Goal: Information Seeking & Learning: Learn about a topic

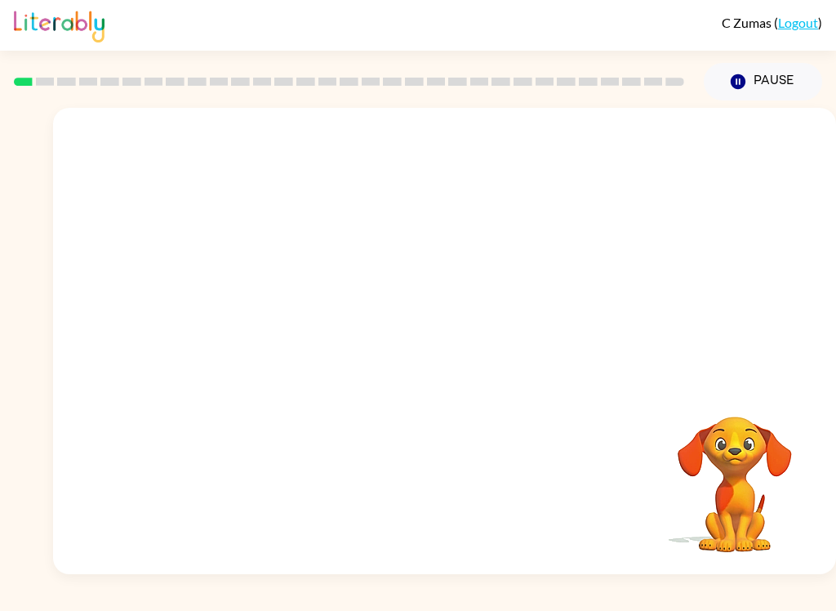
click at [766, 82] on button "Pause Pause" at bounding box center [763, 82] width 118 height 38
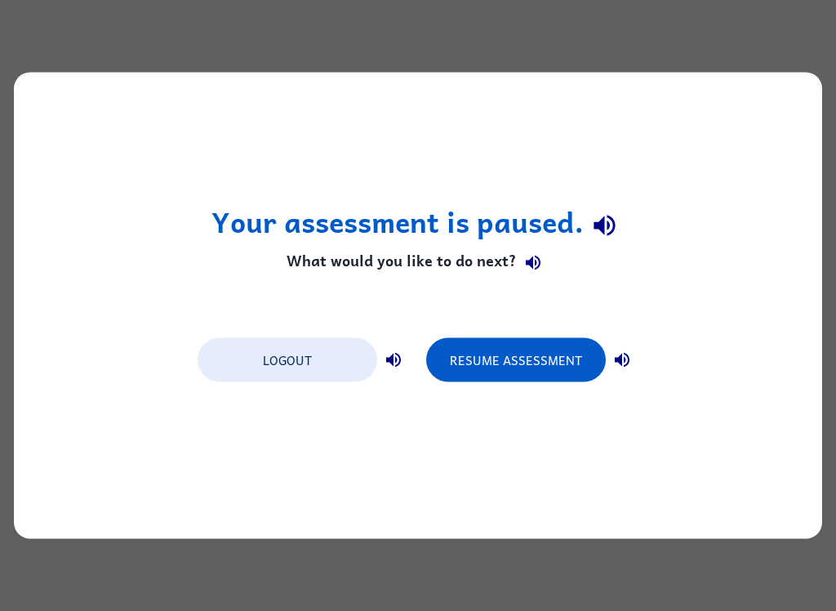
click at [279, 355] on button "Logout" at bounding box center [288, 360] width 180 height 44
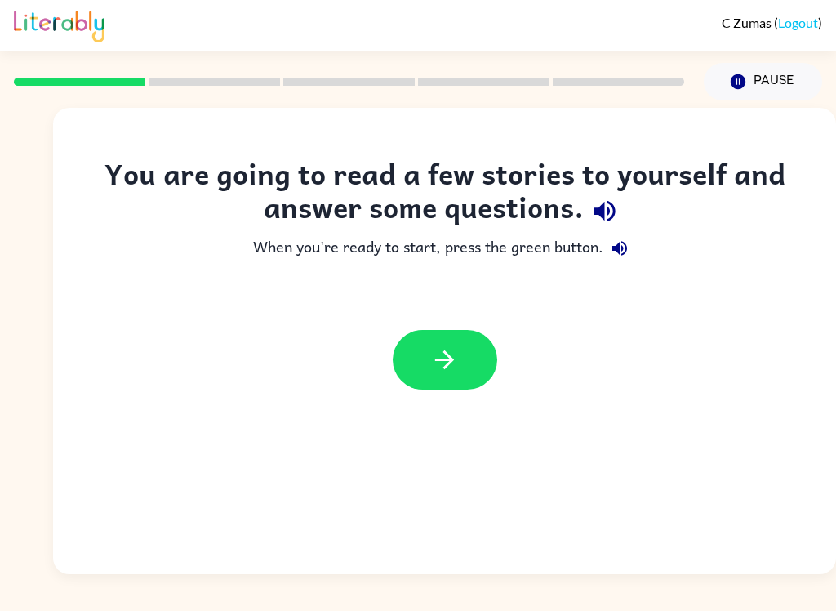
click at [445, 354] on icon "button" at bounding box center [444, 359] width 29 height 29
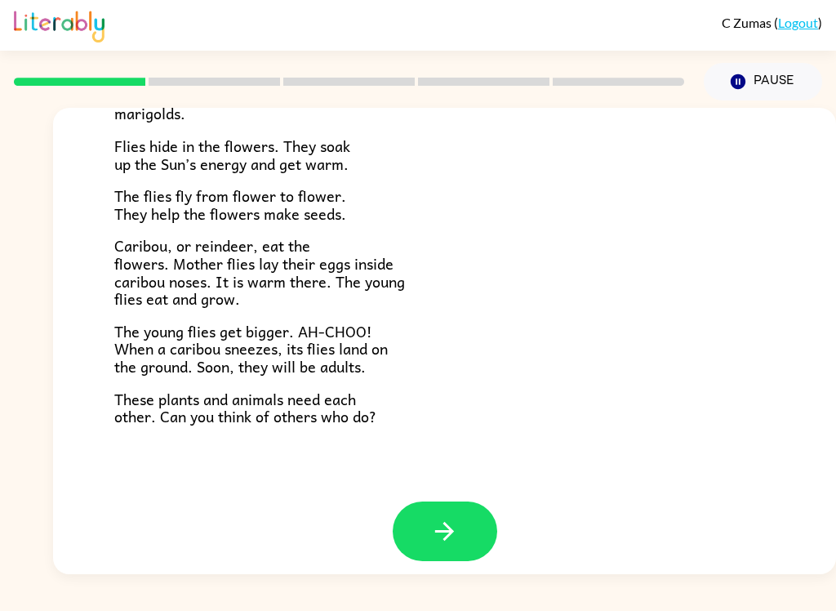
scroll to position [324, 0]
click at [429, 523] on button "button" at bounding box center [445, 532] width 104 height 60
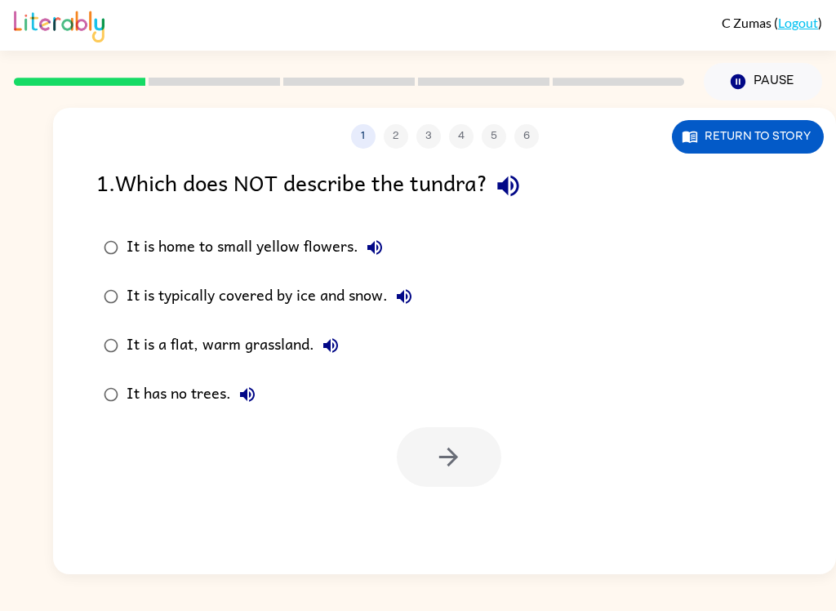
scroll to position [0, 0]
click at [511, 173] on icon "button" at bounding box center [508, 185] width 29 height 29
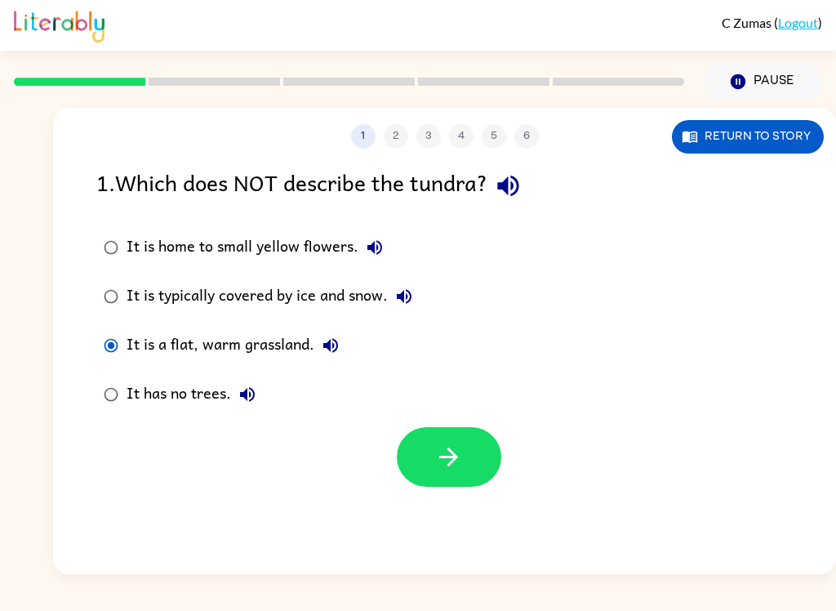
click at [459, 455] on icon "button" at bounding box center [448, 456] width 29 height 29
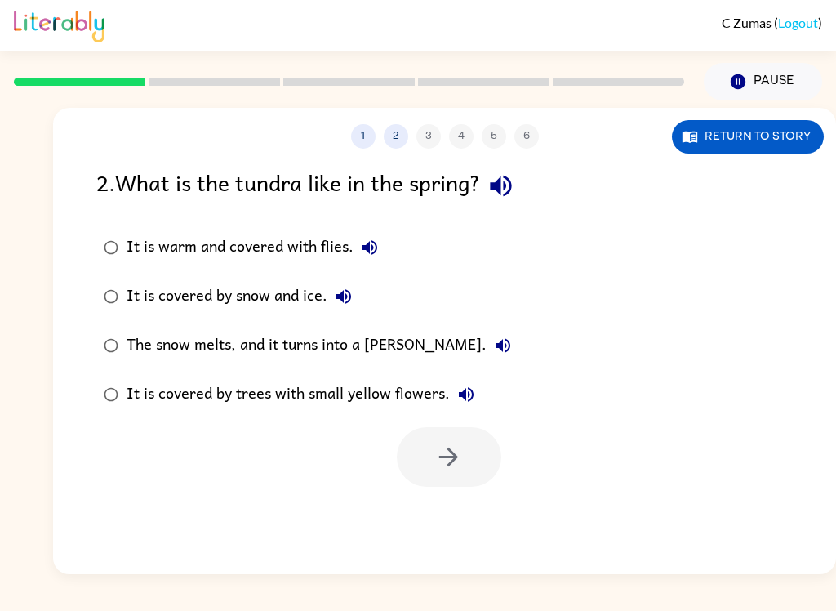
click at [506, 184] on icon "button" at bounding box center [500, 186] width 21 height 21
click at [376, 237] on button "It is warm and covered with flies." at bounding box center [369, 247] width 33 height 33
click at [350, 305] on icon "button" at bounding box center [344, 297] width 20 height 20
click at [487, 353] on button "The snow melts, and it turns into a [PERSON_NAME]." at bounding box center [503, 345] width 33 height 33
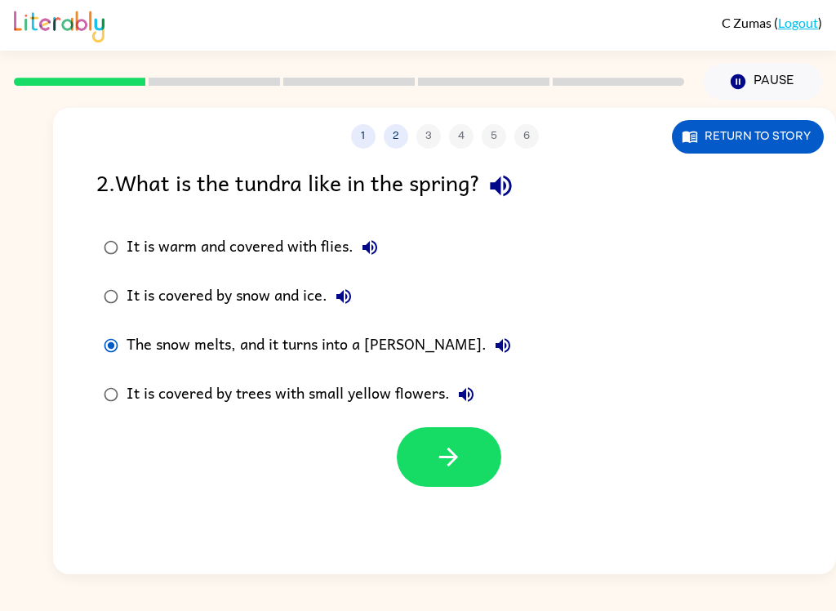
click at [438, 471] on icon "button" at bounding box center [448, 456] width 29 height 29
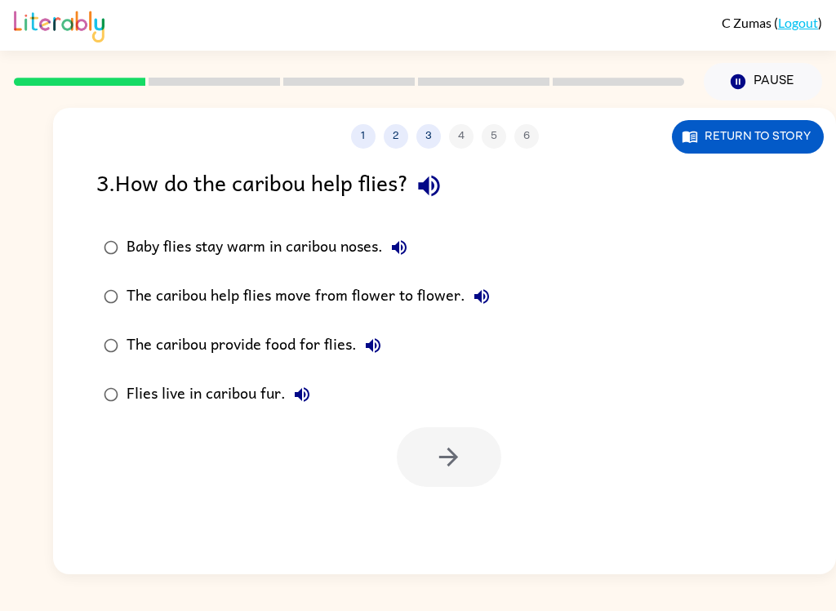
click at [432, 186] on icon "button" at bounding box center [428, 186] width 21 height 21
click at [780, 131] on button "Return to story" at bounding box center [748, 136] width 152 height 33
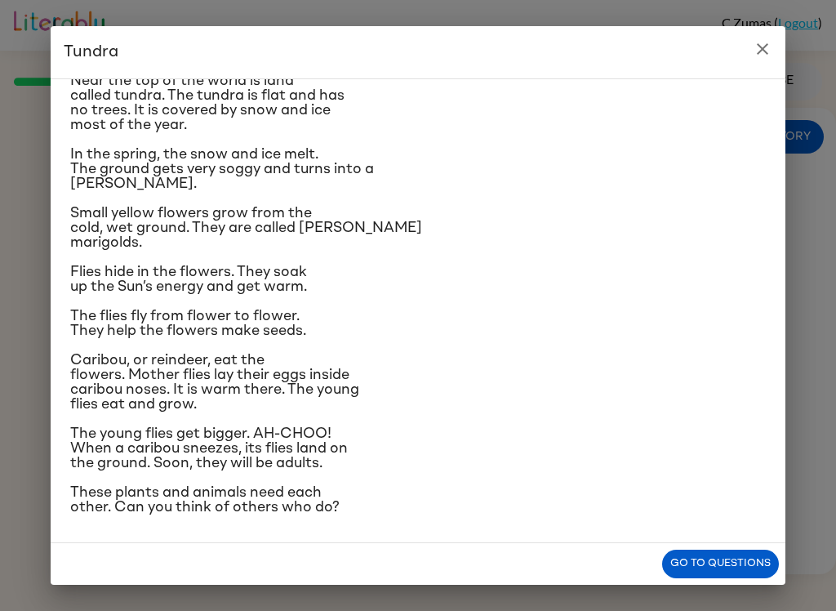
scroll to position [170, 0]
click at [752, 558] on button "Go to questions" at bounding box center [720, 563] width 117 height 29
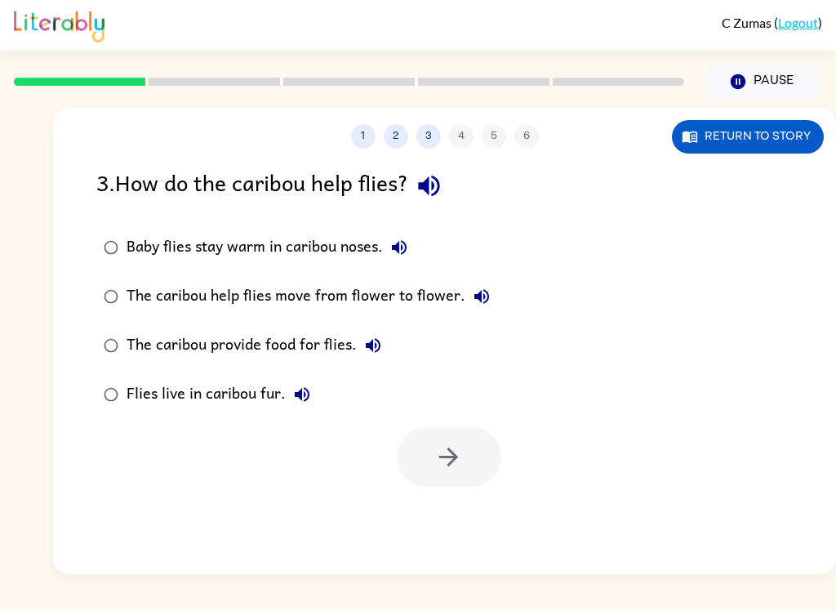
click at [443, 186] on icon "button" at bounding box center [429, 185] width 29 height 29
click at [414, 250] on button "Baby flies stay warm in caribou noses." at bounding box center [399, 247] width 33 height 33
click at [485, 300] on icon "button" at bounding box center [481, 296] width 15 height 15
click at [382, 349] on icon "button" at bounding box center [373, 346] width 20 height 20
click at [300, 392] on icon "button" at bounding box center [302, 394] width 15 height 15
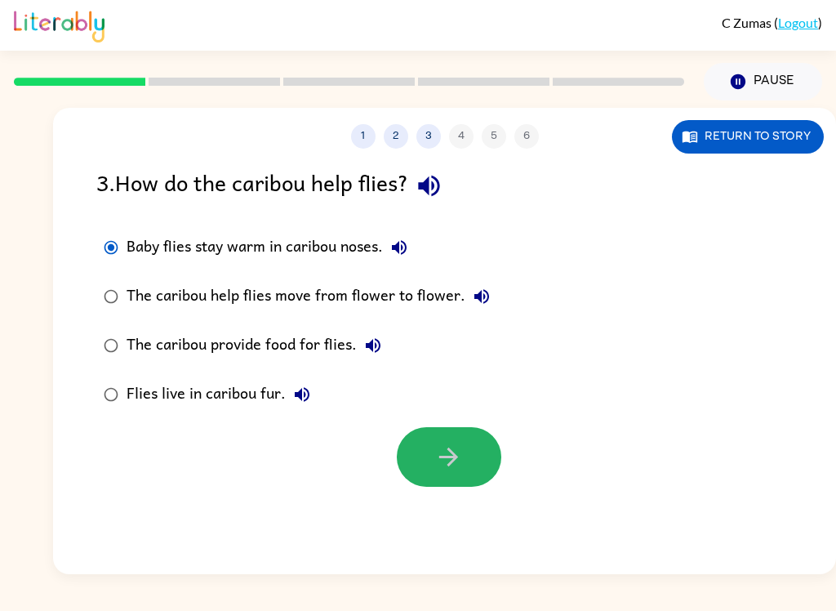
click at [448, 460] on icon "button" at bounding box center [448, 456] width 29 height 29
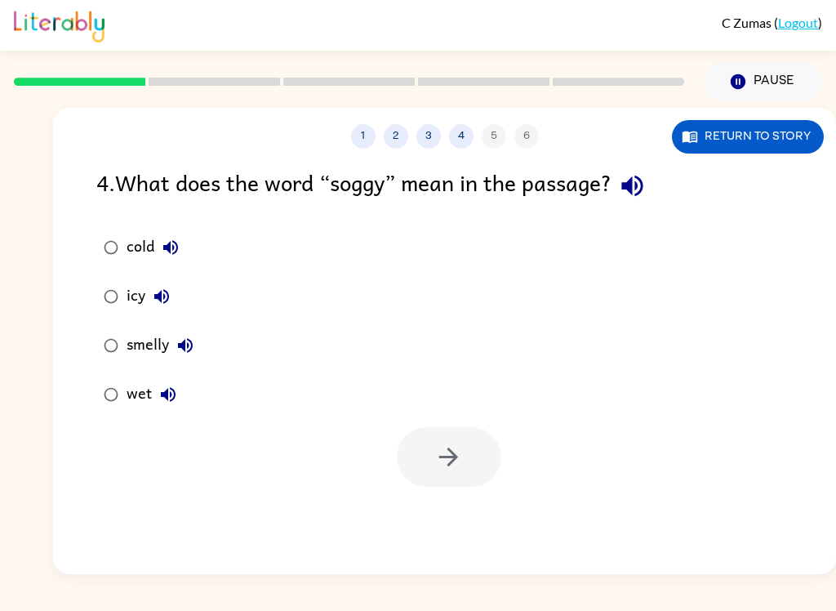
click at [642, 187] on icon "button" at bounding box center [632, 185] width 29 height 29
click at [179, 240] on icon "button" at bounding box center [171, 248] width 20 height 20
click at [168, 310] on button "icy" at bounding box center [161, 296] width 33 height 33
click at [194, 351] on icon "button" at bounding box center [186, 346] width 20 height 20
click at [176, 398] on icon "button" at bounding box center [168, 395] width 20 height 20
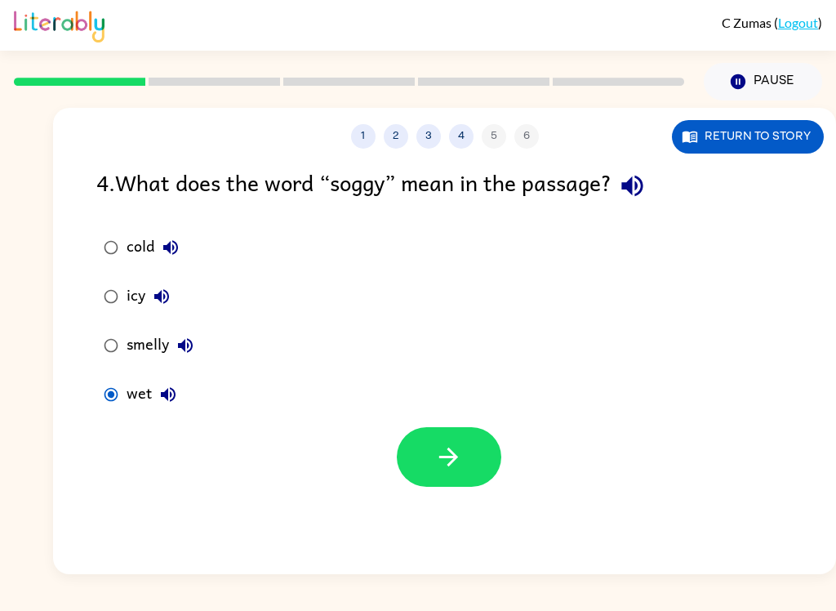
click at [436, 466] on icon "button" at bounding box center [448, 456] width 29 height 29
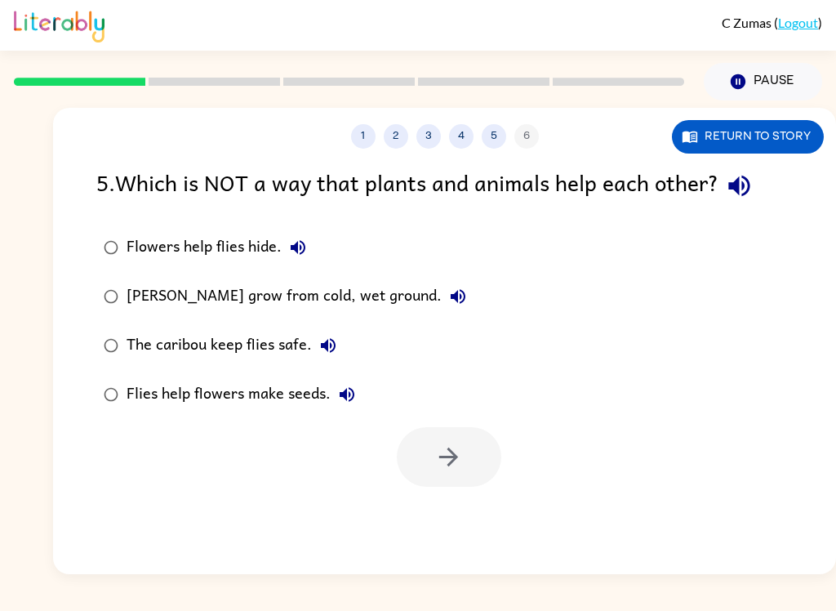
click at [744, 170] on button "button" at bounding box center [739, 186] width 42 height 42
click at [299, 255] on icon "button" at bounding box center [298, 248] width 20 height 20
click at [465, 291] on button "[PERSON_NAME] grow from cold, wet ground." at bounding box center [458, 296] width 33 height 33
click at [336, 346] on icon "button" at bounding box center [328, 346] width 20 height 20
click at [339, 401] on icon "button" at bounding box center [347, 395] width 20 height 20
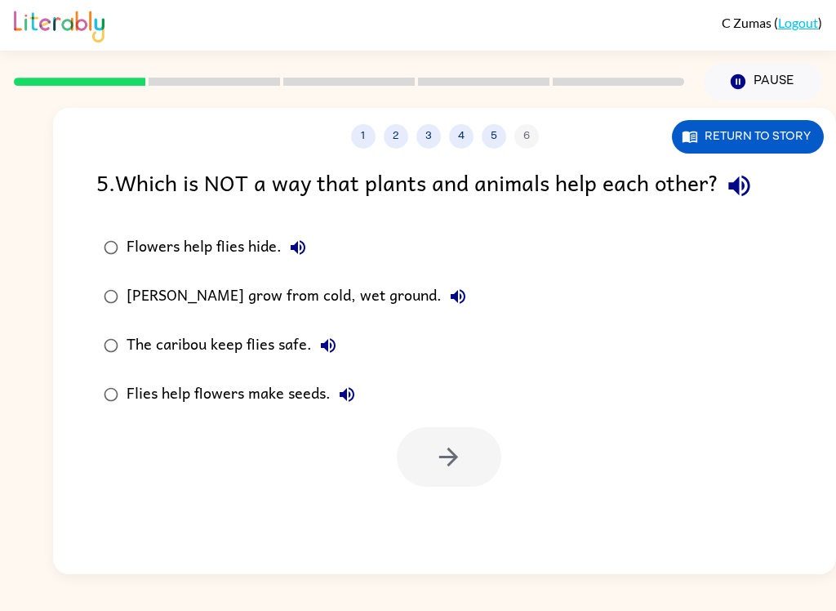
click at [292, 247] on icon "button" at bounding box center [298, 247] width 15 height 15
click at [288, 251] on icon "button" at bounding box center [298, 248] width 20 height 20
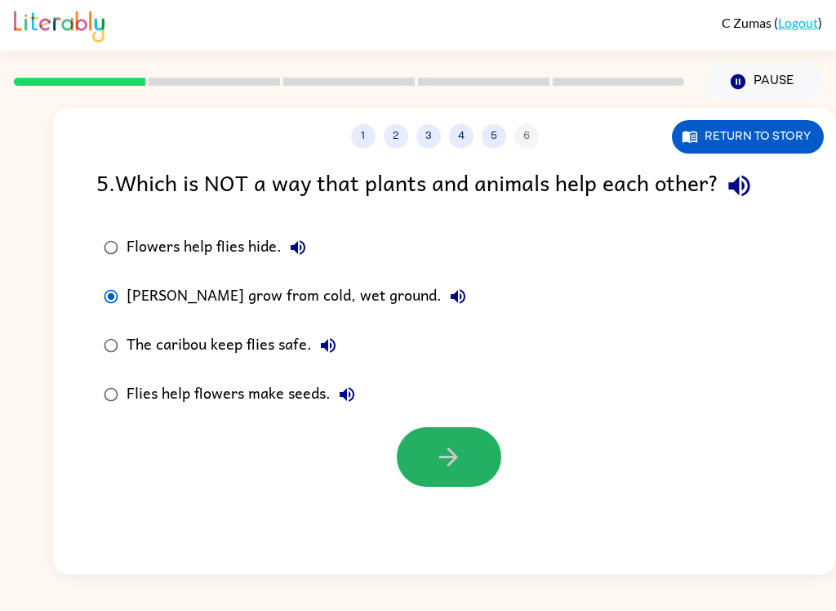
click at [447, 458] on icon "button" at bounding box center [448, 456] width 19 height 19
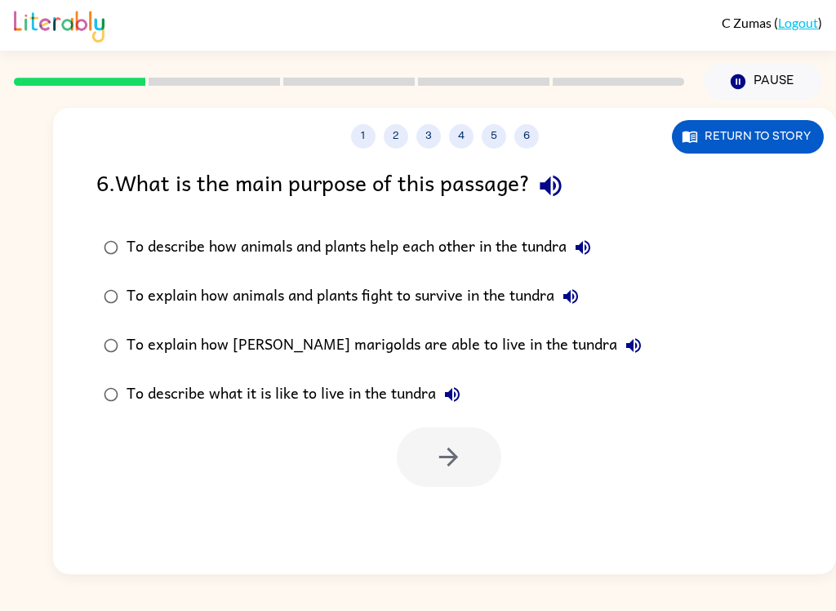
click at [564, 178] on icon "button" at bounding box center [550, 185] width 29 height 29
click at [594, 238] on button "To describe how animals and plants help each other in the tundra" at bounding box center [583, 247] width 33 height 33
click at [580, 300] on icon "button" at bounding box center [571, 297] width 20 height 20
click at [624, 354] on icon "button" at bounding box center [634, 346] width 20 height 20
click at [454, 391] on icon "button" at bounding box center [452, 395] width 20 height 20
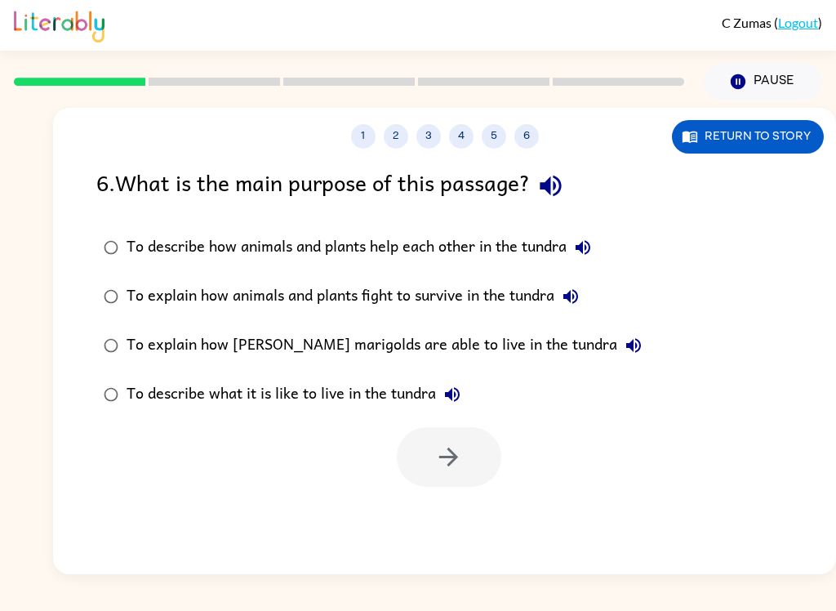
click at [109, 227] on label "To describe how animals and plants help each other in the tundra" at bounding box center [372, 247] width 571 height 49
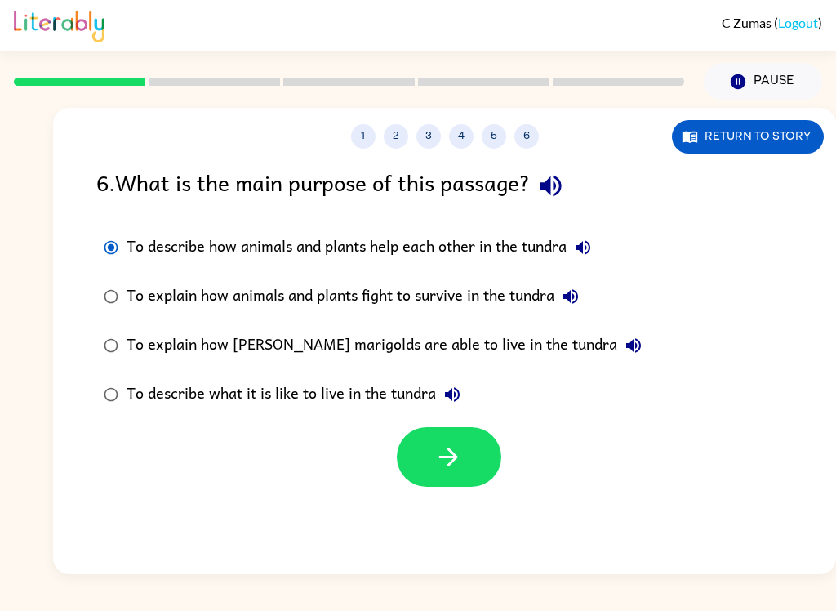
click at [756, 145] on button "Return to story" at bounding box center [748, 136] width 152 height 33
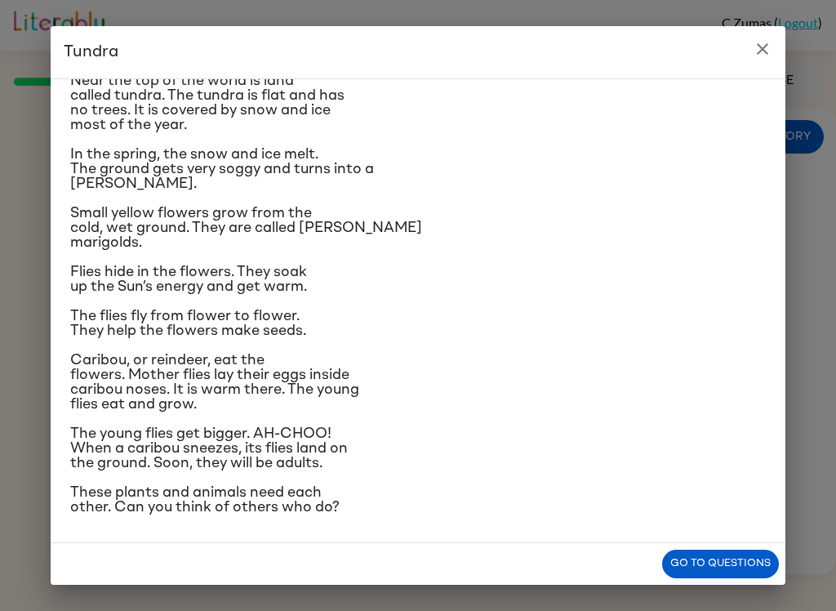
click at [703, 576] on button "Go to questions" at bounding box center [720, 563] width 117 height 29
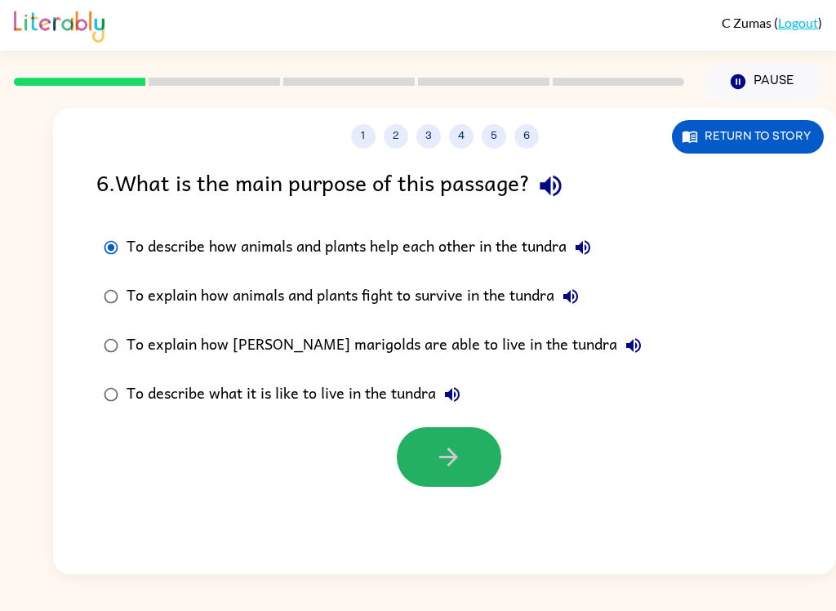
click at [450, 464] on icon "button" at bounding box center [448, 456] width 19 height 19
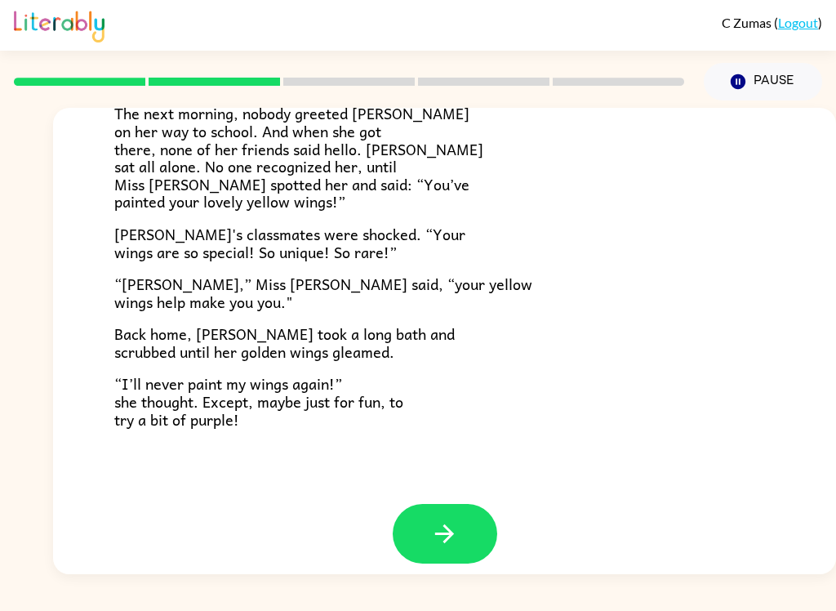
scroll to position [442, 0]
click at [452, 546] on button "button" at bounding box center [445, 535] width 104 height 60
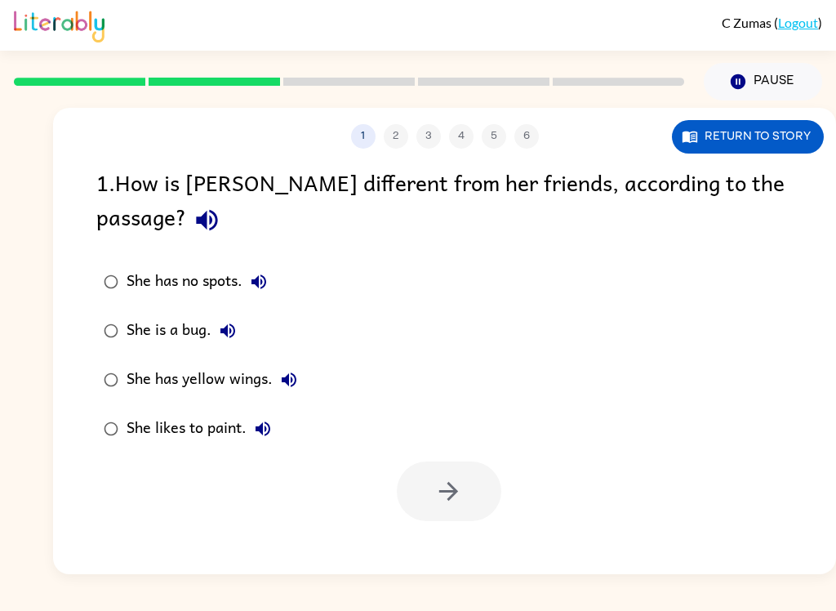
scroll to position [0, 0]
click at [221, 206] on icon "button" at bounding box center [207, 220] width 29 height 29
click at [260, 274] on icon "button" at bounding box center [258, 281] width 15 height 15
click at [228, 323] on icon "button" at bounding box center [227, 330] width 15 height 15
click at [293, 370] on icon "button" at bounding box center [289, 380] width 20 height 20
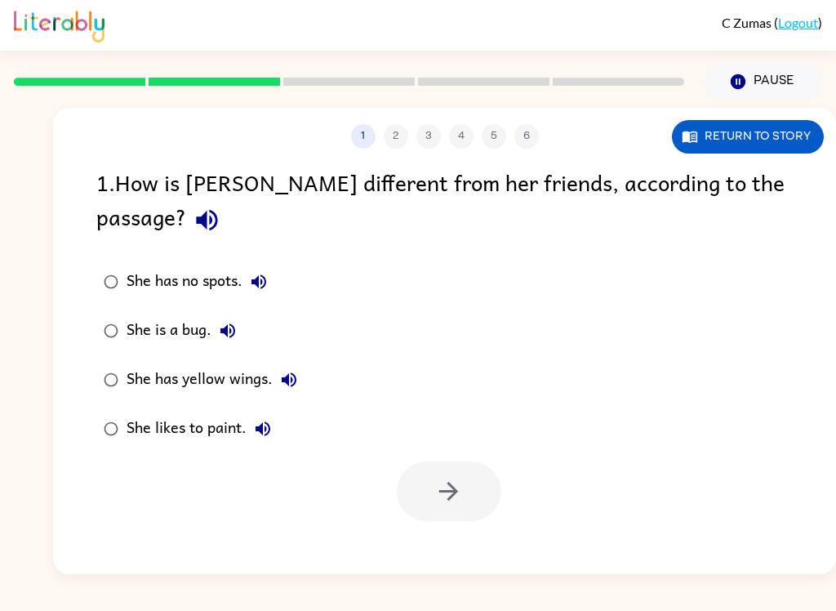
click at [259, 419] on icon "button" at bounding box center [263, 429] width 20 height 20
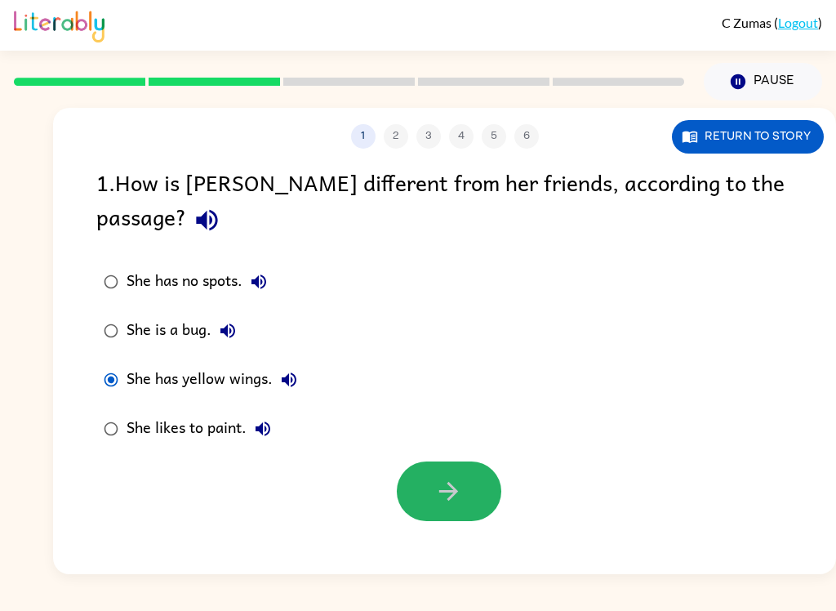
click at [445, 477] on icon "button" at bounding box center [448, 491] width 29 height 29
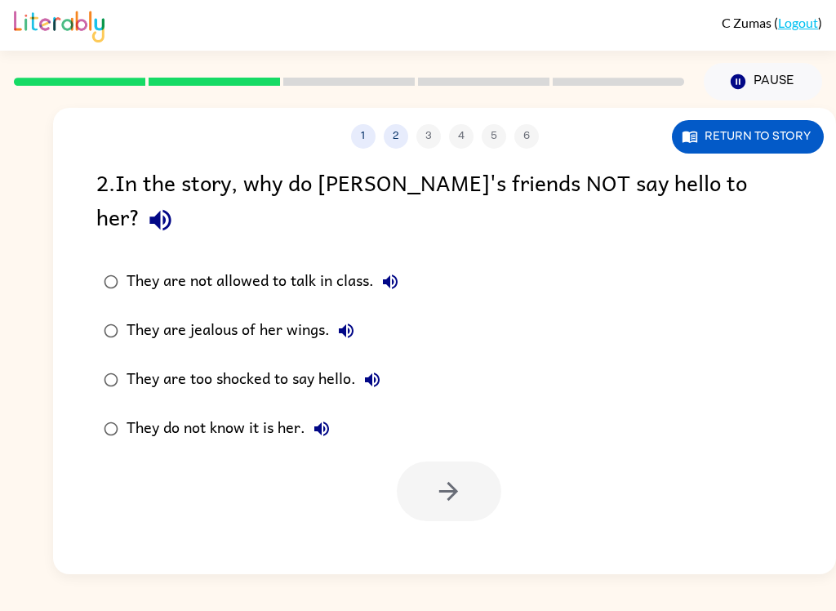
click at [396, 272] on icon "button" at bounding box center [390, 282] width 20 height 20
click at [175, 206] on icon "button" at bounding box center [160, 220] width 29 height 29
click at [353, 314] on button "They are jealous of her wings." at bounding box center [346, 330] width 33 height 33
click at [384, 363] on button "They are too shocked to say hello." at bounding box center [372, 379] width 33 height 33
click at [332, 412] on button "They do not know it is her." at bounding box center [321, 428] width 33 height 33
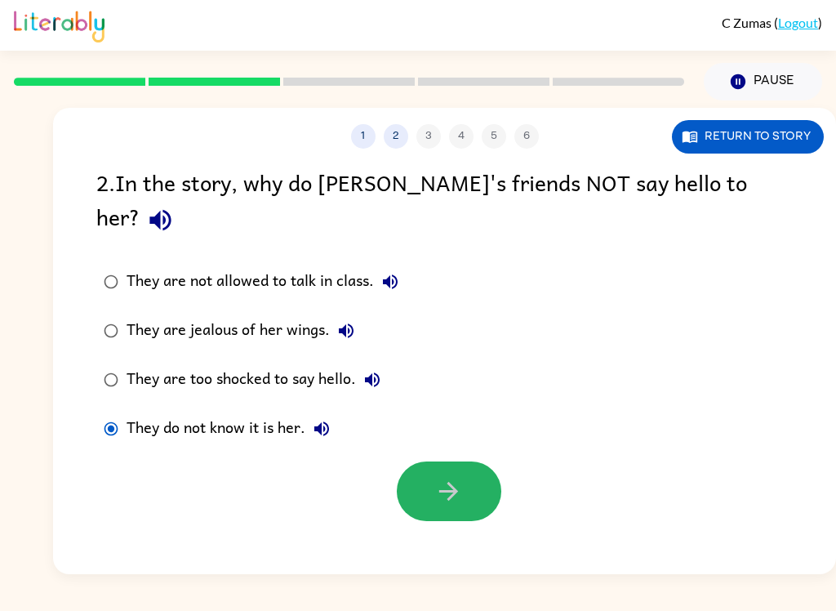
click at [447, 477] on icon "button" at bounding box center [448, 491] width 29 height 29
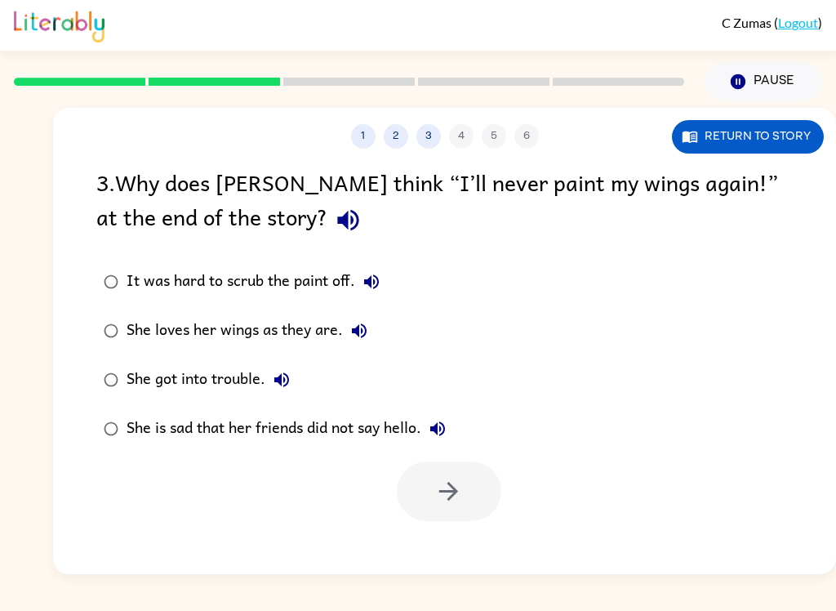
click at [334, 232] on icon "button" at bounding box center [348, 220] width 29 height 29
click at [438, 302] on label "It was hard to scrub the paint off." at bounding box center [274, 281] width 375 height 49
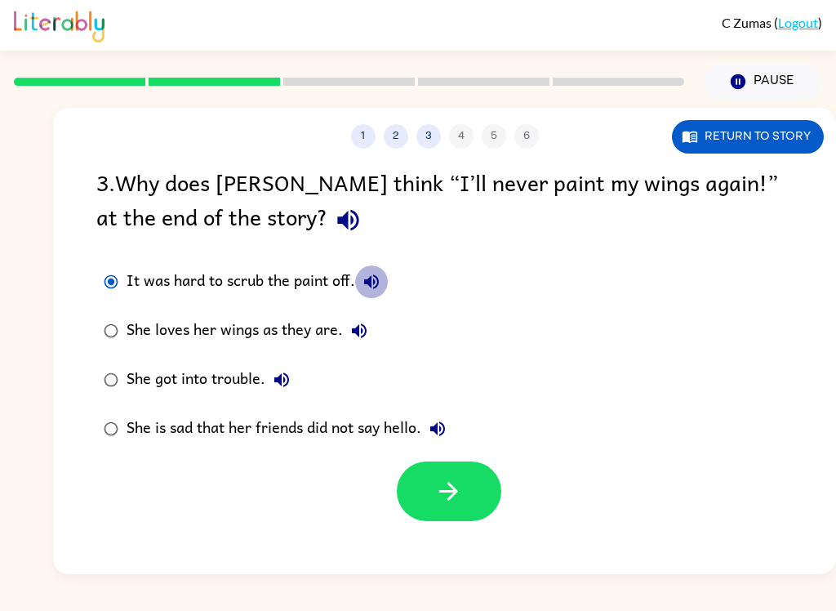
click at [373, 278] on icon "button" at bounding box center [372, 282] width 20 height 20
click at [361, 330] on icon "button" at bounding box center [359, 331] width 20 height 20
click at [275, 366] on button "She got into trouble." at bounding box center [281, 379] width 33 height 33
click at [447, 442] on button "She is sad that her friends did not say hello." at bounding box center [437, 428] width 33 height 33
click at [367, 338] on icon "button" at bounding box center [359, 331] width 20 height 20
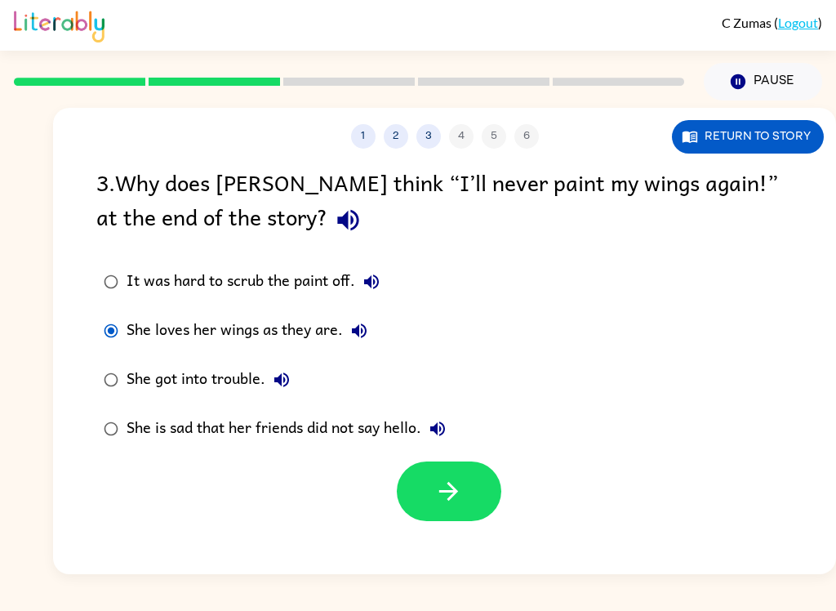
click at [461, 496] on icon "button" at bounding box center [448, 491] width 29 height 29
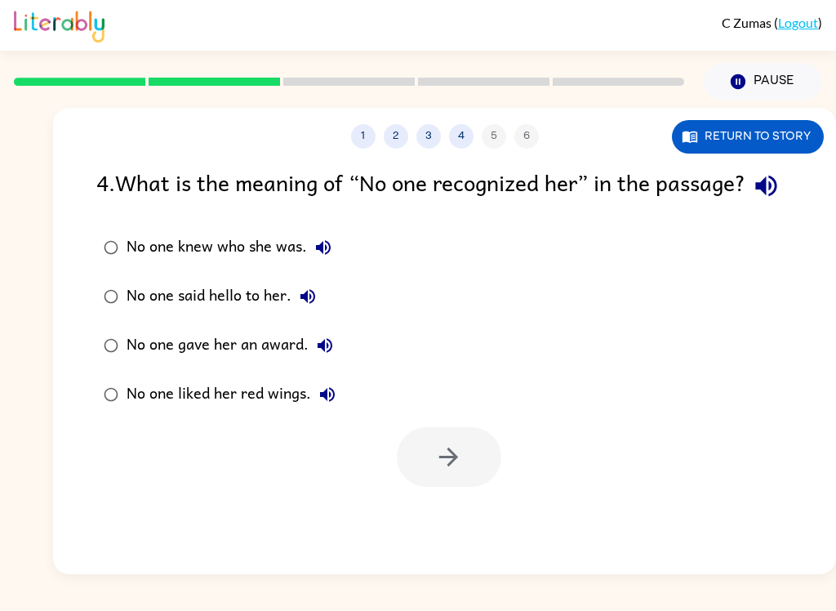
click at [745, 207] on button "button" at bounding box center [766, 186] width 42 height 42
click at [334, 264] on button "No one knew who she was." at bounding box center [323, 247] width 33 height 33
click at [317, 306] on icon "button" at bounding box center [308, 297] width 20 height 20
click at [328, 355] on icon "button" at bounding box center [325, 346] width 20 height 20
click at [331, 404] on icon "button" at bounding box center [328, 395] width 20 height 20
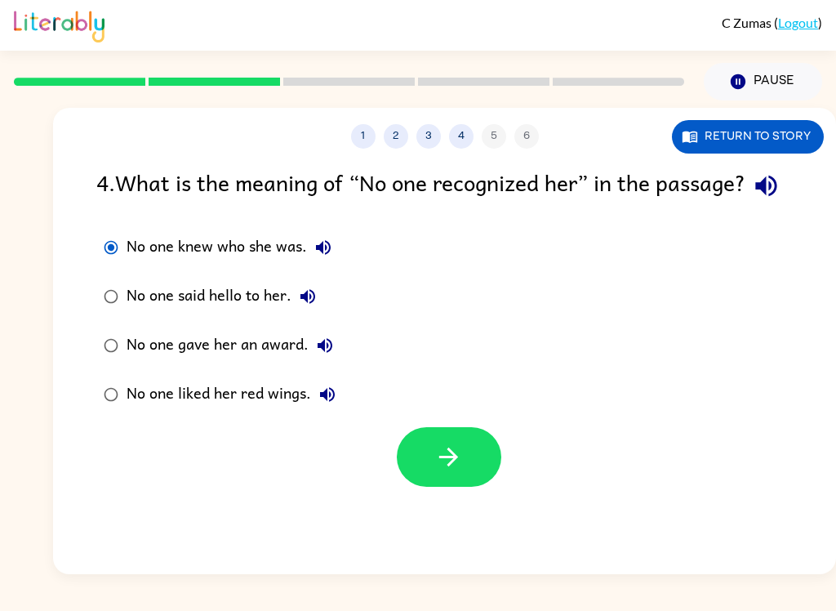
click at [309, 264] on button "No one knew who she was." at bounding box center [323, 247] width 33 height 33
click at [339, 264] on button "No one knew who she was." at bounding box center [323, 247] width 33 height 33
click at [454, 471] on icon "button" at bounding box center [448, 456] width 29 height 29
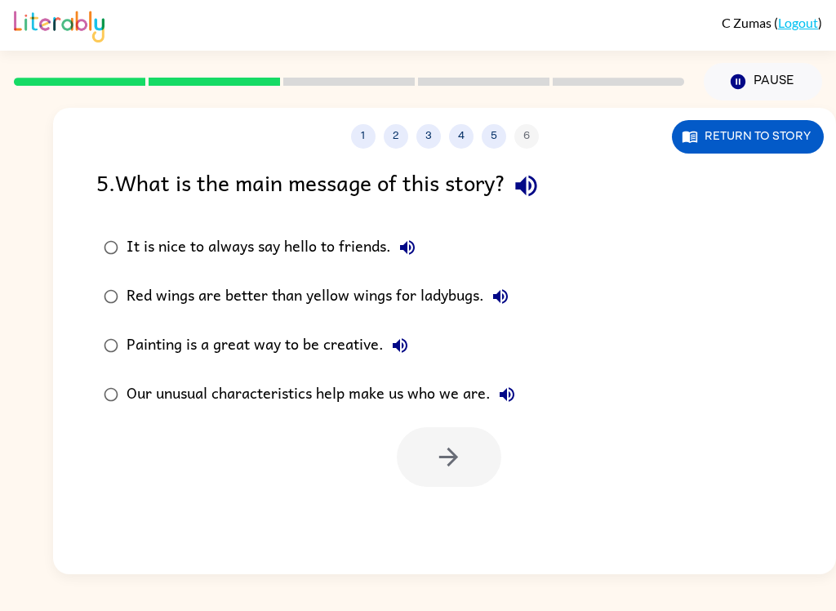
click at [545, 165] on div "1 2 3 4 5 6 Return to story 5 . What is the main message of this story? It is n…" at bounding box center [444, 341] width 783 height 466
click at [536, 187] on icon "button" at bounding box center [525, 186] width 21 height 21
click at [422, 247] on button "It is nice to always say hello to friends." at bounding box center [407, 247] width 33 height 33
click at [509, 297] on icon "button" at bounding box center [501, 297] width 20 height 20
click at [415, 341] on button "Painting is a great way to be creative." at bounding box center [400, 345] width 33 height 33
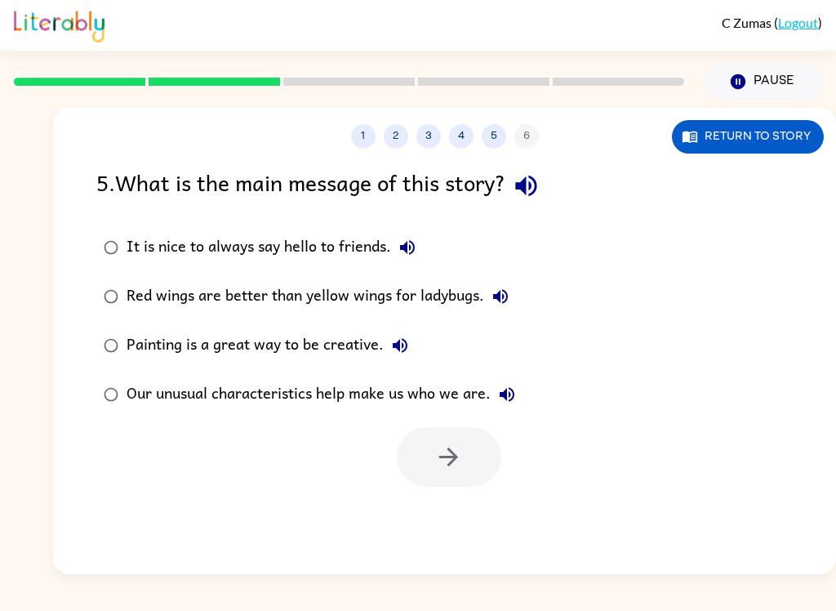
click at [511, 398] on icon "button" at bounding box center [507, 395] width 20 height 20
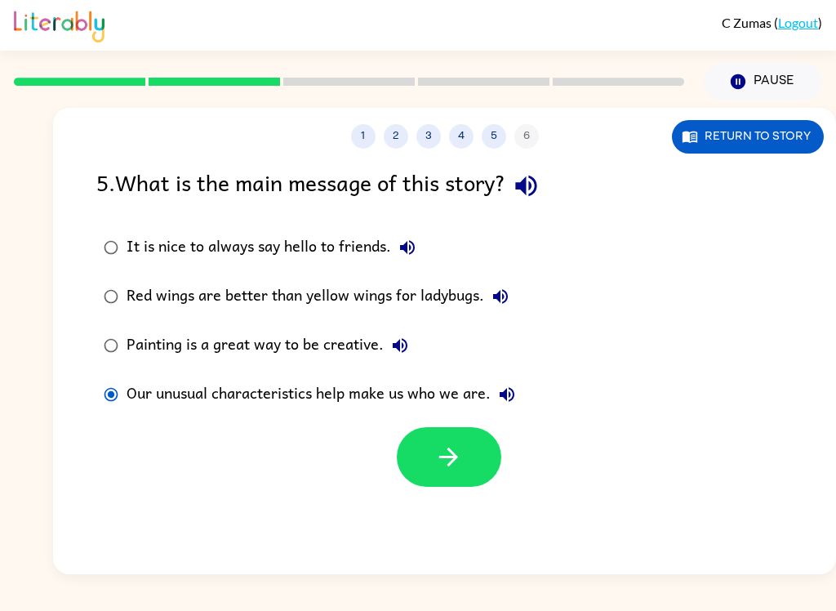
click at [446, 469] on icon "button" at bounding box center [448, 456] width 29 height 29
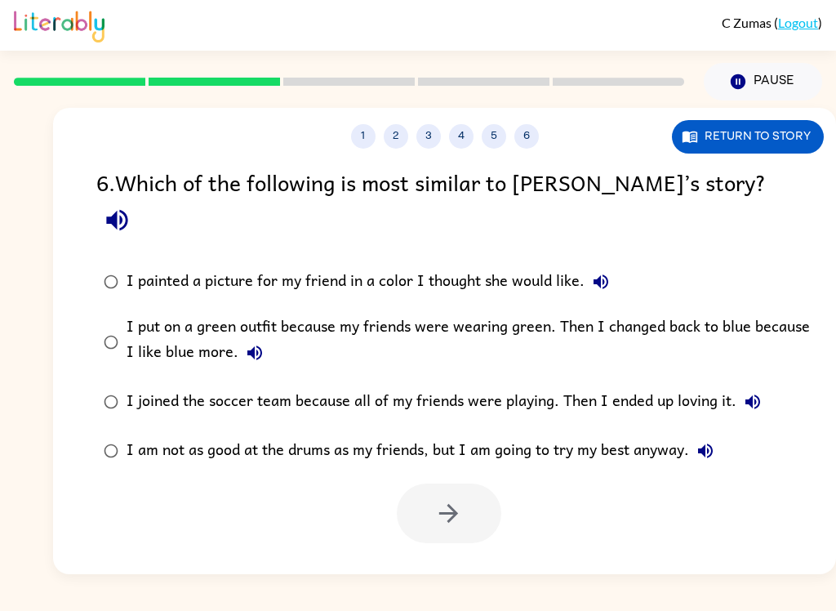
click at [131, 206] on icon "button" at bounding box center [117, 220] width 29 height 29
click at [603, 274] on icon "button" at bounding box center [600, 281] width 15 height 15
click at [266, 336] on button "I put on a green outfit because my friends were wearing green. Then I changed b…" at bounding box center [254, 352] width 33 height 33
click at [761, 392] on icon "button" at bounding box center [753, 402] width 20 height 20
click at [713, 441] on icon "button" at bounding box center [706, 451] width 20 height 20
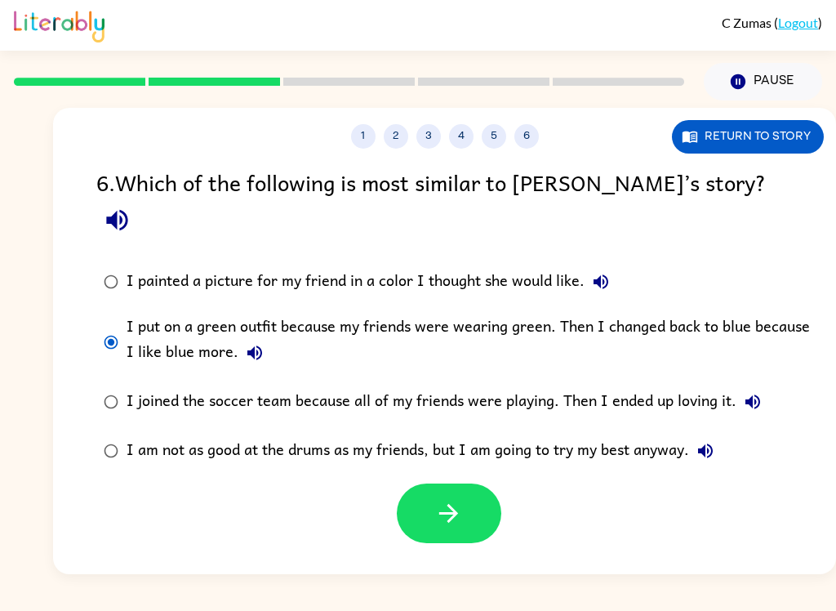
click at [256, 343] on icon "button" at bounding box center [255, 353] width 20 height 20
click at [470, 496] on button "button" at bounding box center [449, 513] width 104 height 60
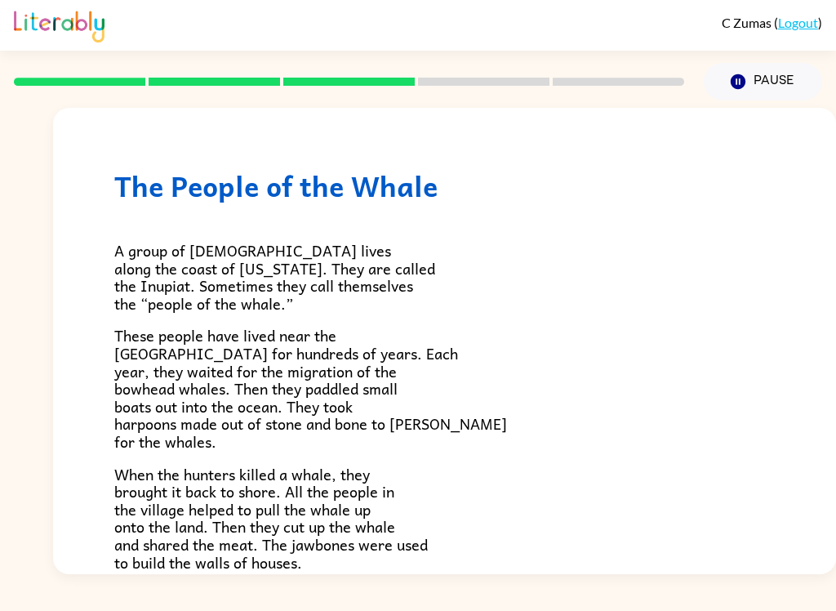
click at [288, 604] on div "C Zumas ( Logout ) Pause Pause The People of the Whale A group of [DEMOGRAPHIC_…" at bounding box center [418, 305] width 836 height 611
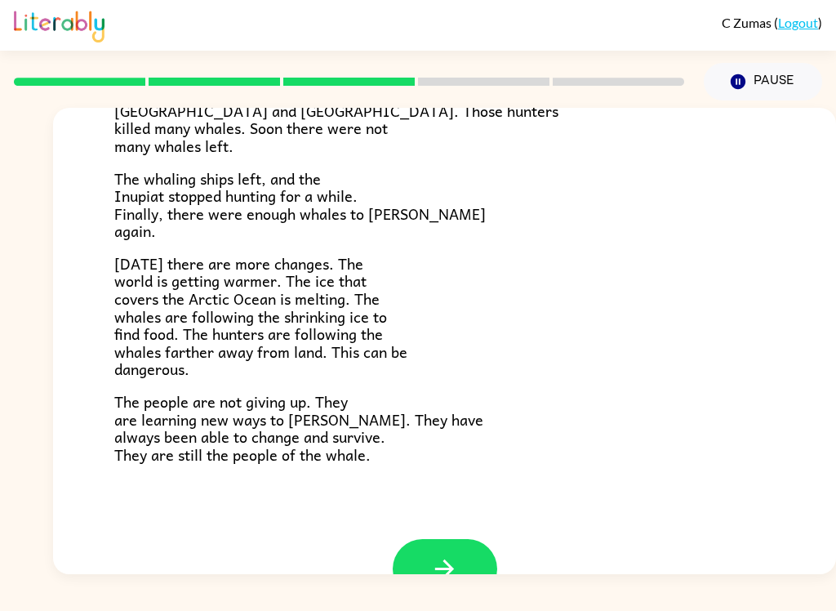
scroll to position [502, 0]
click at [409, 538] on button "button" at bounding box center [445, 568] width 104 height 60
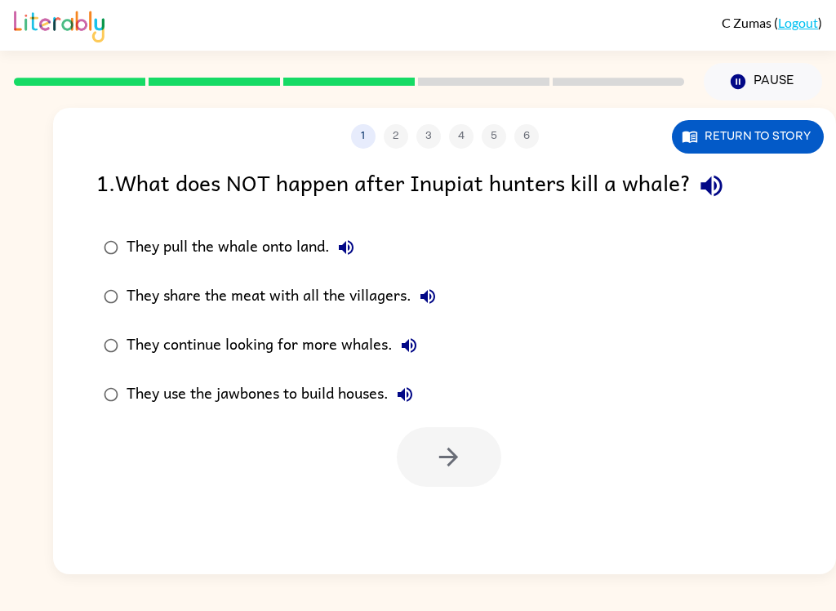
scroll to position [0, 0]
click at [713, 194] on icon "button" at bounding box center [711, 185] width 29 height 29
click at [326, 256] on div "They pull the whale onto land." at bounding box center [245, 247] width 236 height 33
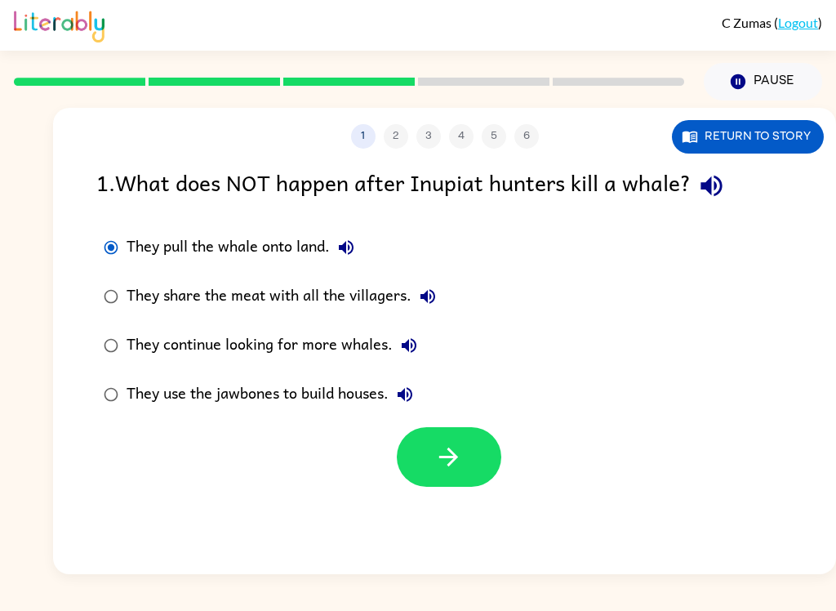
click at [339, 235] on button "They pull the whale onto land." at bounding box center [346, 247] width 33 height 33
click at [482, 412] on div "They pull the whale onto land. They share the meat with all the villagers. They…" at bounding box center [466, 321] width 740 height 196
click at [433, 302] on icon "button" at bounding box center [427, 296] width 15 height 15
click at [408, 345] on icon "button" at bounding box center [409, 345] width 15 height 15
click at [398, 398] on icon "button" at bounding box center [405, 395] width 20 height 20
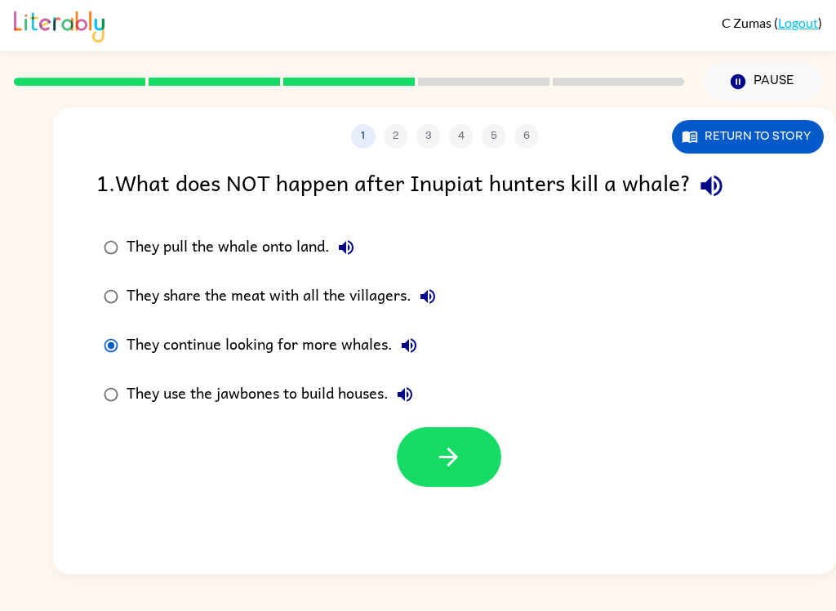
click at [441, 456] on icon "button" at bounding box center [448, 456] width 29 height 29
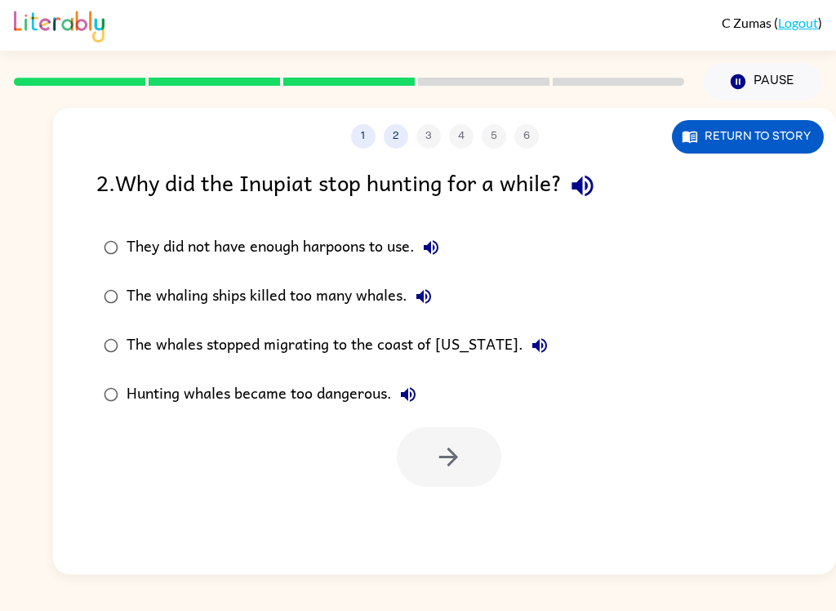
click at [592, 171] on button "button" at bounding box center [583, 186] width 42 height 42
click at [432, 242] on icon "button" at bounding box center [431, 248] width 20 height 20
click at [431, 273] on label "The whaling ships killed too many whales." at bounding box center [325, 296] width 477 height 49
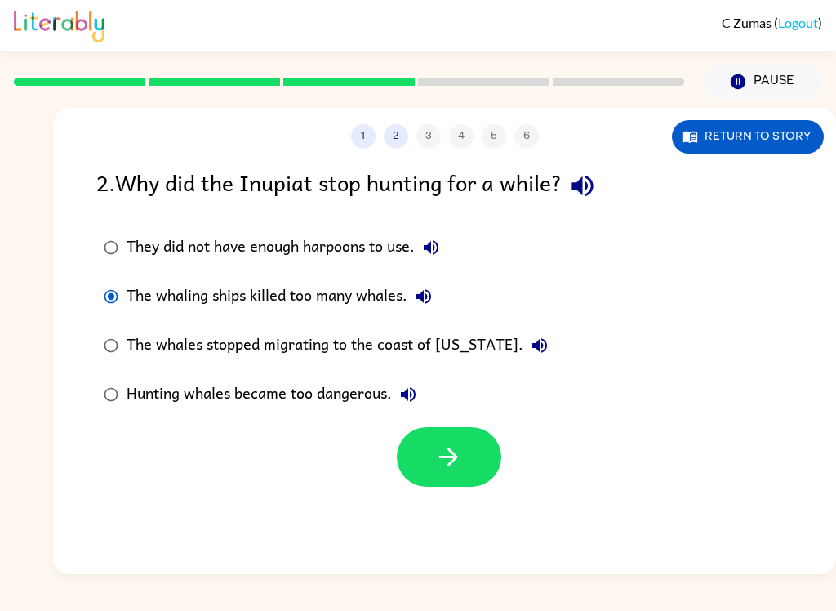
click at [429, 296] on icon "button" at bounding box center [423, 296] width 15 height 15
click at [523, 333] on button "The whales stopped migrating to the coast of [US_STATE]." at bounding box center [539, 345] width 33 height 33
click at [399, 393] on icon "button" at bounding box center [408, 395] width 20 height 20
click at [432, 418] on label "Hunting whales became too dangerous." at bounding box center [325, 394] width 477 height 49
click at [447, 469] on icon "button" at bounding box center [448, 456] width 29 height 29
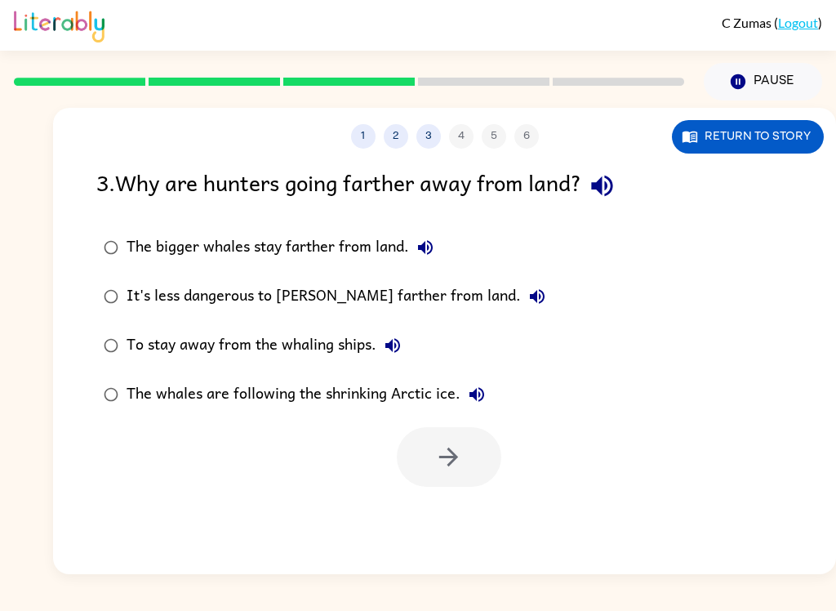
click at [605, 191] on icon "button" at bounding box center [601, 186] width 21 height 21
click at [423, 242] on icon "button" at bounding box center [426, 248] width 20 height 20
click at [527, 287] on icon "button" at bounding box center [537, 297] width 20 height 20
click at [398, 346] on icon "button" at bounding box center [392, 345] width 15 height 15
click at [465, 385] on button "The whales are following the shrinking Arctic ice." at bounding box center [476, 394] width 33 height 33
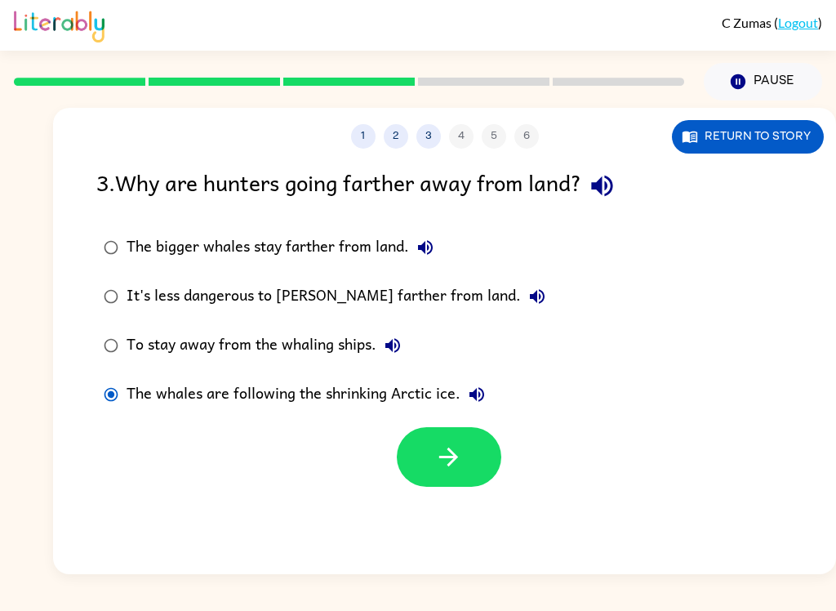
click at [430, 471] on button "button" at bounding box center [449, 457] width 104 height 60
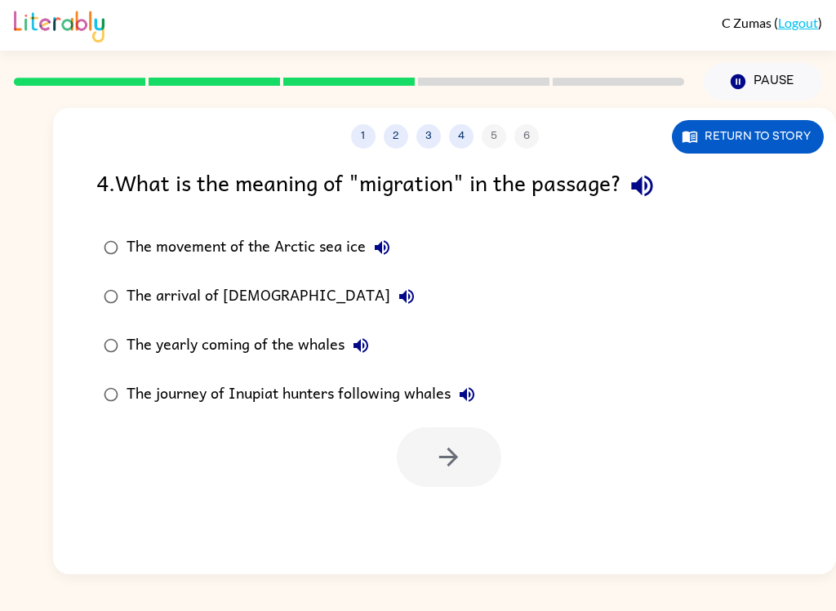
click at [645, 189] on icon "button" at bounding box center [641, 186] width 21 height 21
click at [384, 247] on icon "button" at bounding box center [382, 247] width 15 height 15
click at [390, 286] on button "The arrival of [DEMOGRAPHIC_DATA]" at bounding box center [406, 296] width 33 height 33
click at [349, 347] on button "The yearly coming of the whales" at bounding box center [361, 345] width 33 height 33
click at [465, 392] on icon "button" at bounding box center [467, 394] width 15 height 15
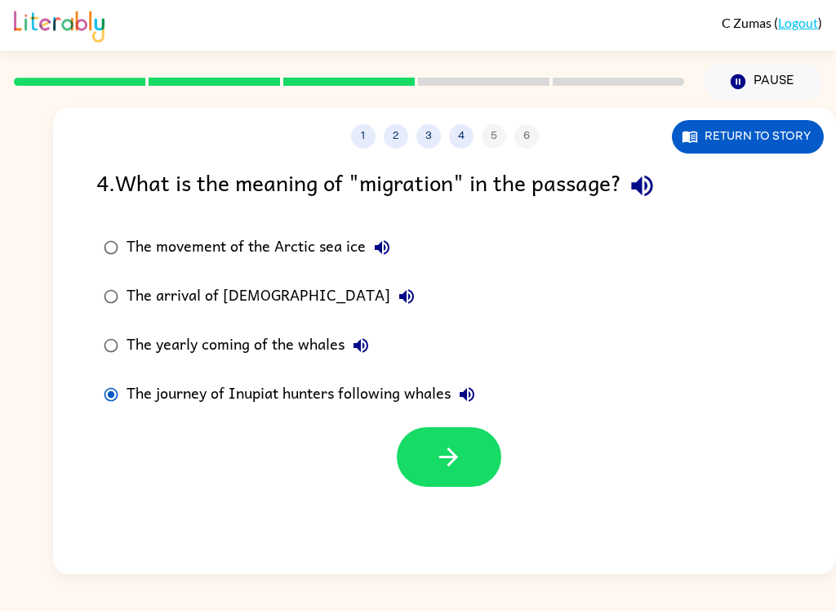
click at [418, 458] on button "button" at bounding box center [449, 457] width 104 height 60
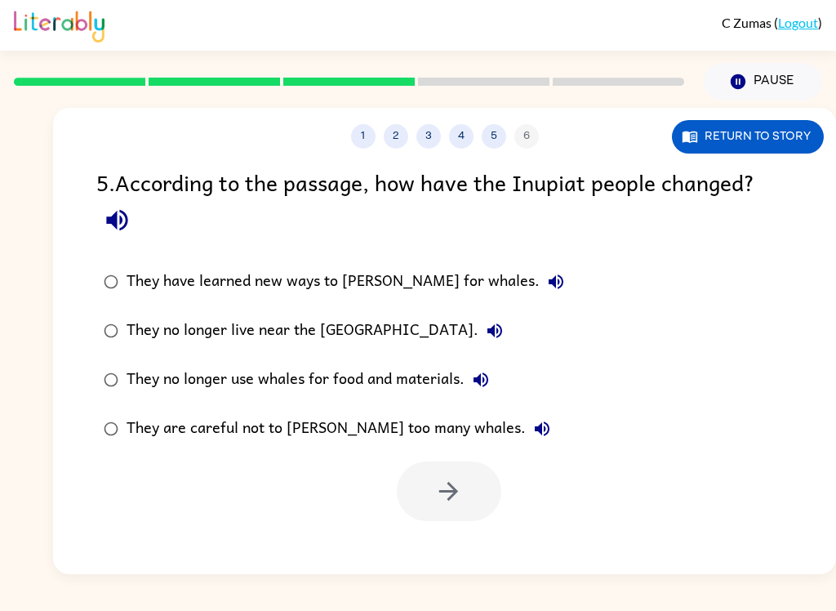
click at [134, 202] on div "5 . According to the passage, how have the Inupiat people changed?" at bounding box center [444, 203] width 696 height 76
click at [122, 226] on icon "button" at bounding box center [117, 220] width 29 height 29
click at [546, 286] on icon "button" at bounding box center [556, 282] width 20 height 20
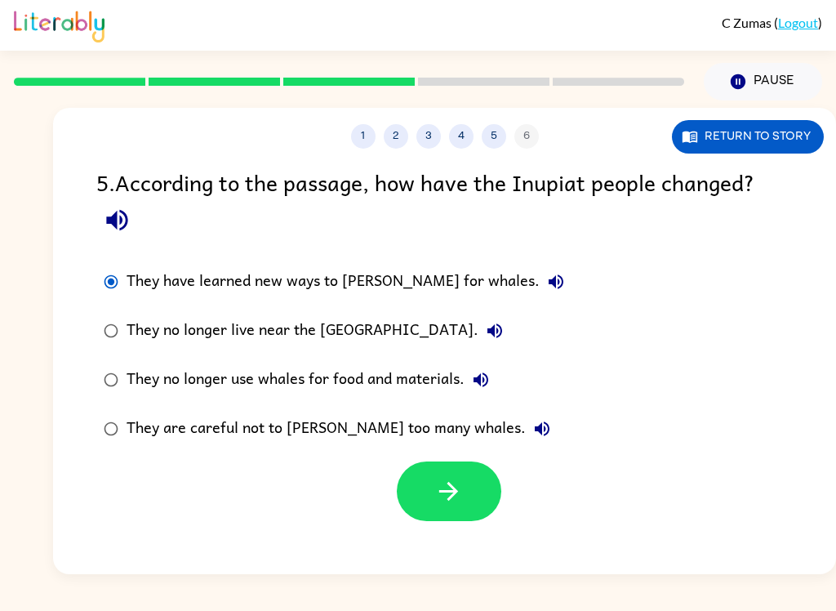
click at [427, 496] on button "button" at bounding box center [449, 491] width 104 height 60
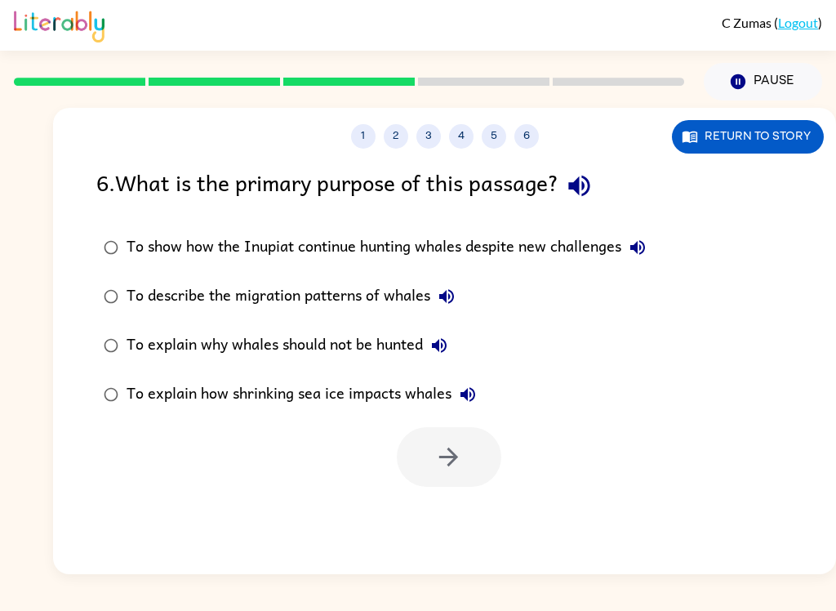
click at [567, 176] on button "button" at bounding box center [579, 186] width 42 height 42
click at [578, 189] on icon "button" at bounding box center [578, 186] width 21 height 21
click at [578, 177] on icon "button" at bounding box center [579, 185] width 29 height 29
click at [611, 174] on div "6 . What is the primary purpose of this passage?" at bounding box center [444, 186] width 696 height 42
click at [583, 191] on icon "button" at bounding box center [578, 186] width 21 height 21
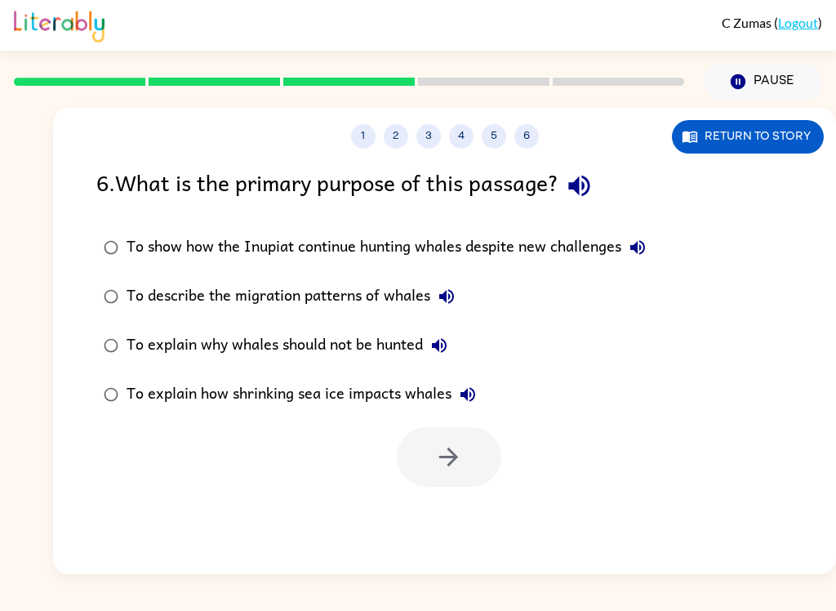
click at [585, 176] on icon "button" at bounding box center [579, 185] width 29 height 29
click at [635, 256] on icon "button" at bounding box center [638, 248] width 20 height 20
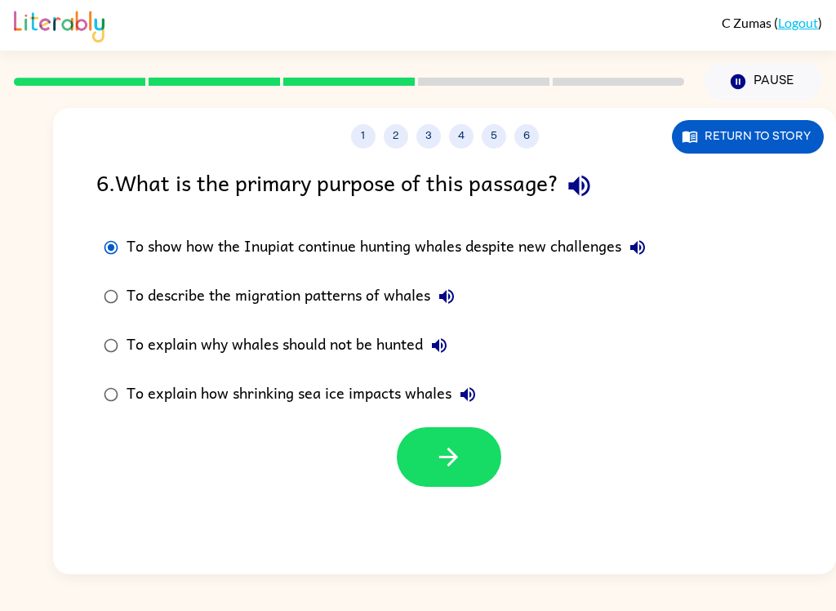
click at [436, 309] on button "To describe the migration patterns of whales" at bounding box center [446, 296] width 33 height 33
click at [449, 342] on icon "button" at bounding box center [439, 346] width 20 height 20
click at [473, 389] on icon "button" at bounding box center [467, 394] width 15 height 15
click at [442, 470] on icon "button" at bounding box center [448, 456] width 29 height 29
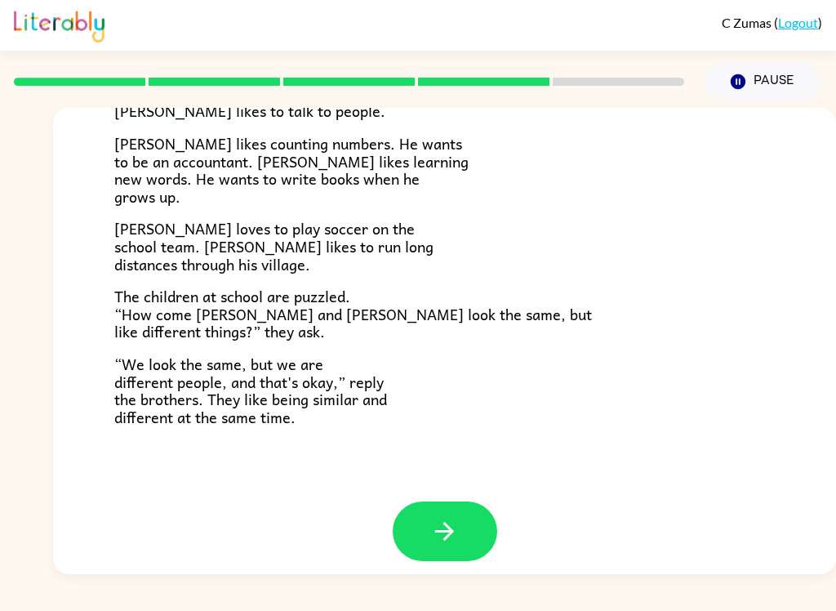
scroll to position [341, 0]
click at [460, 533] on button "button" at bounding box center [445, 532] width 104 height 60
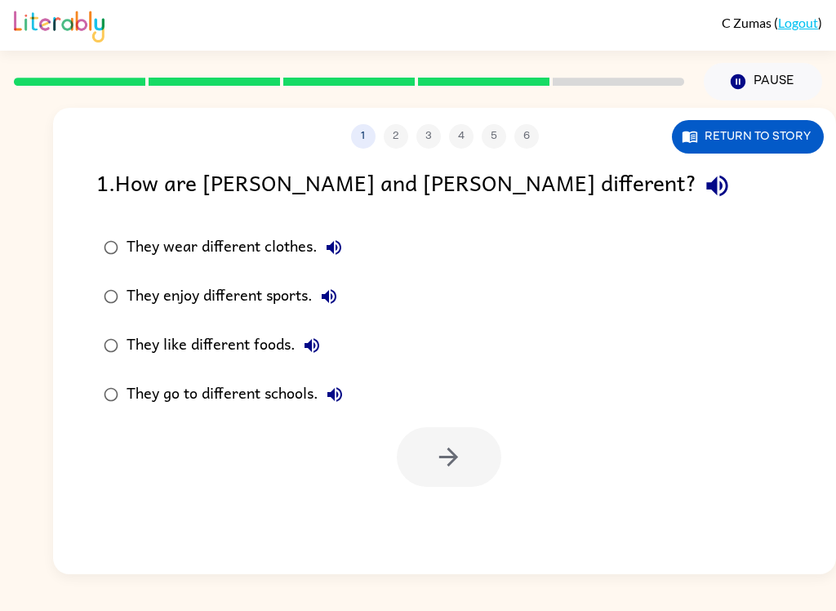
scroll to position [0, 0]
click at [706, 192] on icon "button" at bounding box center [716, 186] width 21 height 21
click at [337, 240] on icon "button" at bounding box center [334, 248] width 20 height 20
click at [335, 291] on icon "button" at bounding box center [329, 296] width 15 height 15
click at [303, 341] on icon "button" at bounding box center [312, 346] width 20 height 20
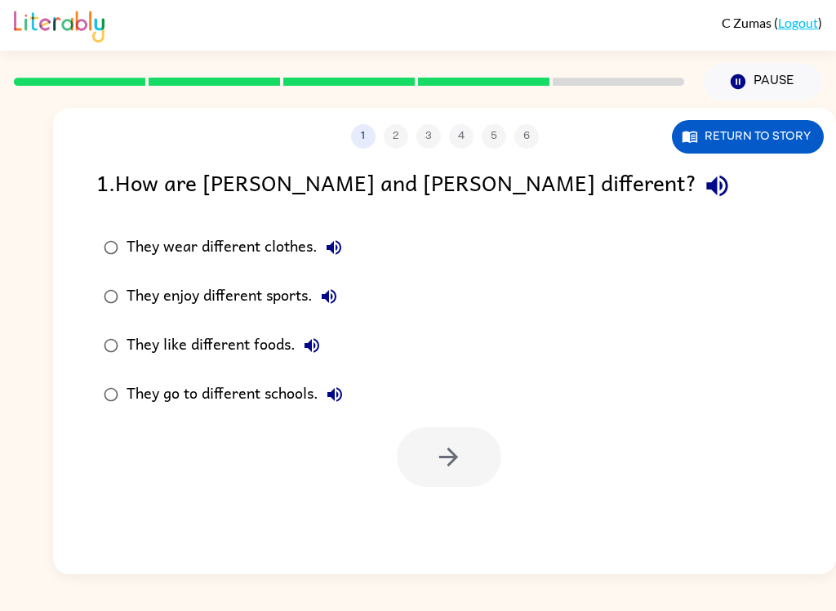
click at [319, 394] on button "They go to different schools." at bounding box center [334, 394] width 33 height 33
click at [327, 283] on button "They enjoy different sports." at bounding box center [329, 296] width 33 height 33
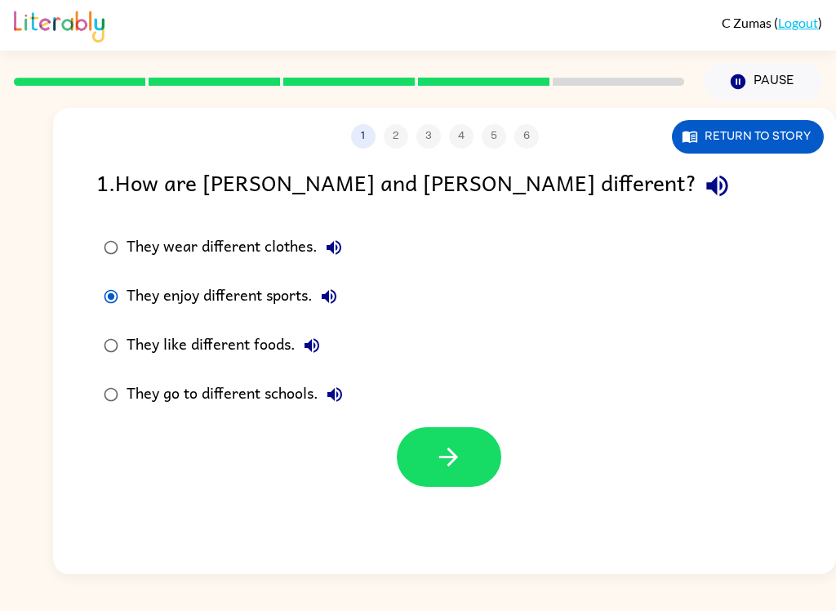
click at [442, 455] on icon "button" at bounding box center [448, 456] width 29 height 29
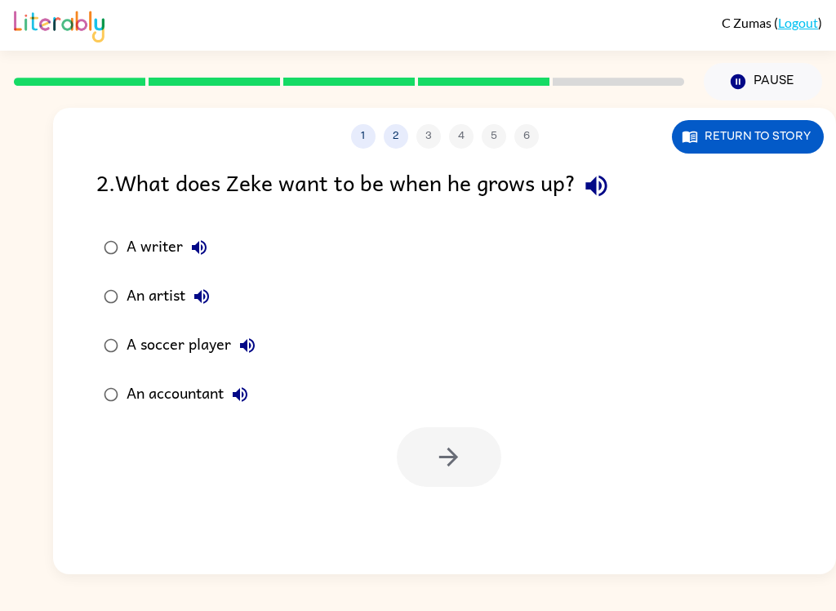
click at [593, 175] on icon "button" at bounding box center [596, 185] width 29 height 29
click at [727, 134] on button "Return to story" at bounding box center [748, 136] width 152 height 33
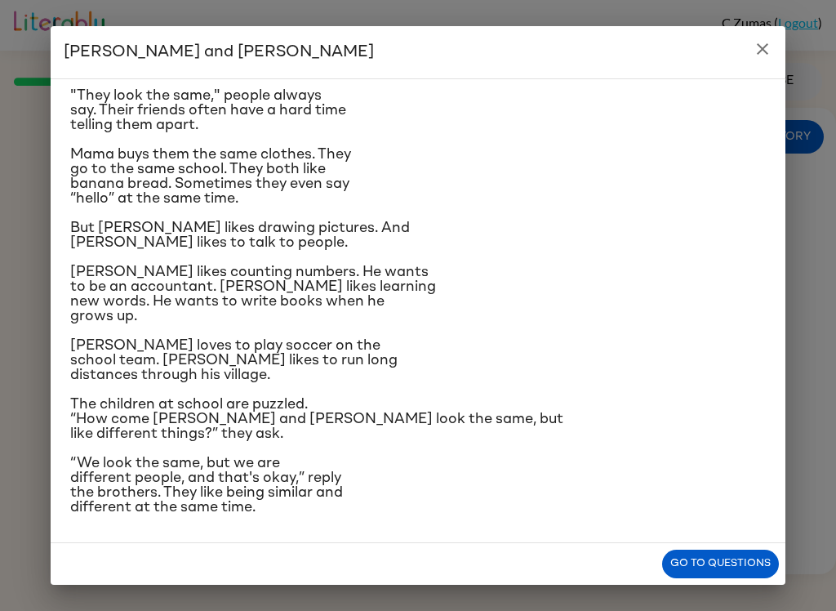
scroll to position [165, 0]
click at [706, 514] on p "“We look the same, but we are different people, and that's okay,” reply the bro…" at bounding box center [418, 485] width 696 height 59
click at [757, 566] on button "Go to questions" at bounding box center [720, 563] width 117 height 29
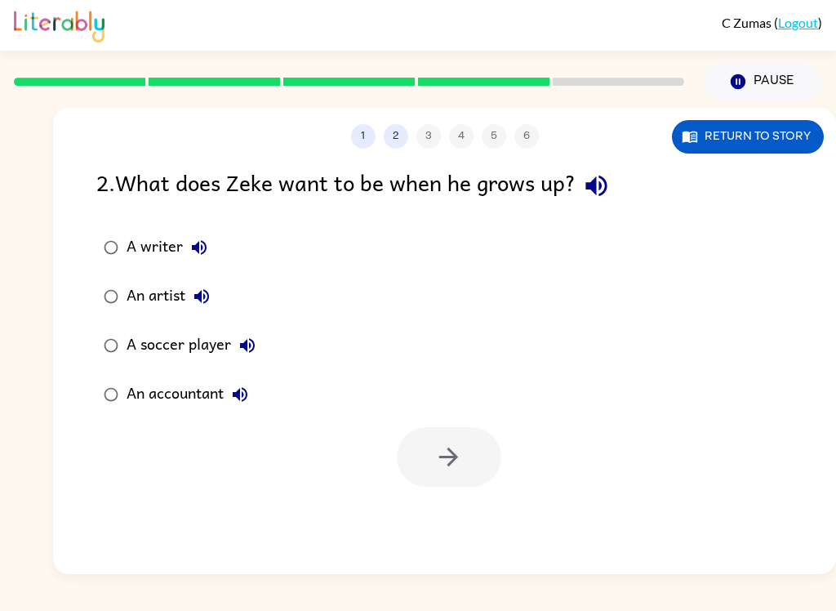
click at [207, 240] on icon "button" at bounding box center [199, 248] width 20 height 20
click at [193, 291] on icon "button" at bounding box center [202, 297] width 20 height 20
click at [237, 357] on button "A soccer player" at bounding box center [247, 345] width 33 height 33
click at [243, 407] on button "An accountant" at bounding box center [240, 394] width 33 height 33
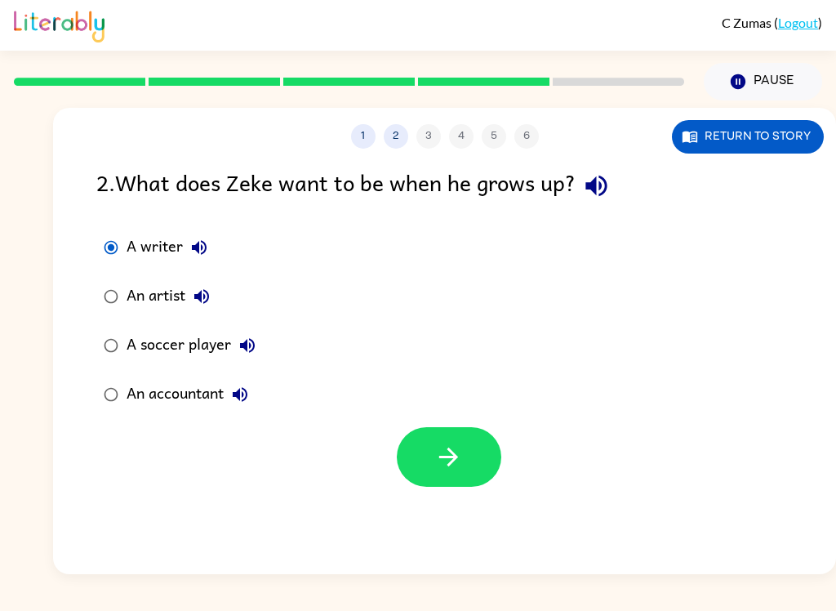
click at [438, 473] on button "button" at bounding box center [449, 457] width 104 height 60
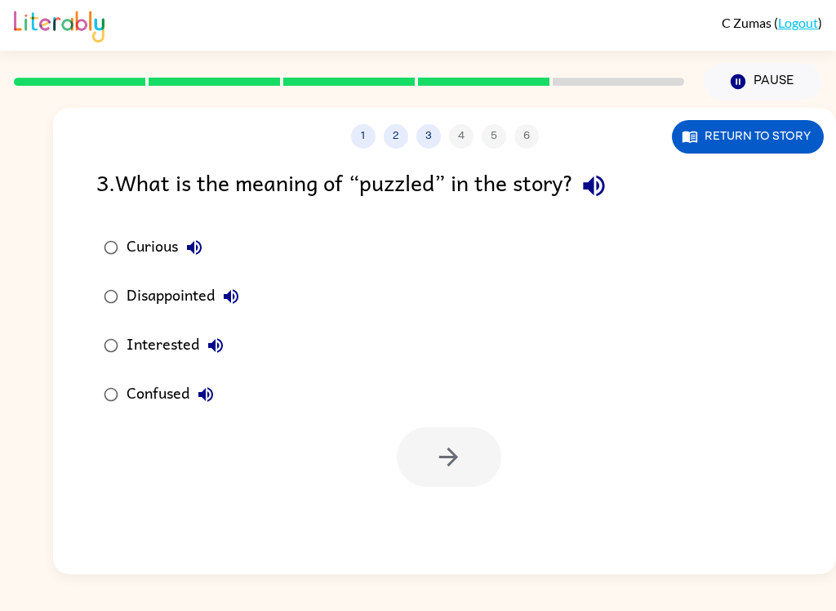
click at [603, 196] on icon "button" at bounding box center [594, 185] width 29 height 29
click at [183, 252] on button "Curious" at bounding box center [194, 247] width 33 height 33
click at [586, 602] on div "C Zumas ( Logout ) Pause Pause 1 2 3 4 5 6 Return to story 3 . What is the mean…" at bounding box center [418, 305] width 836 height 611
click at [209, 346] on icon "button" at bounding box center [215, 345] width 15 height 15
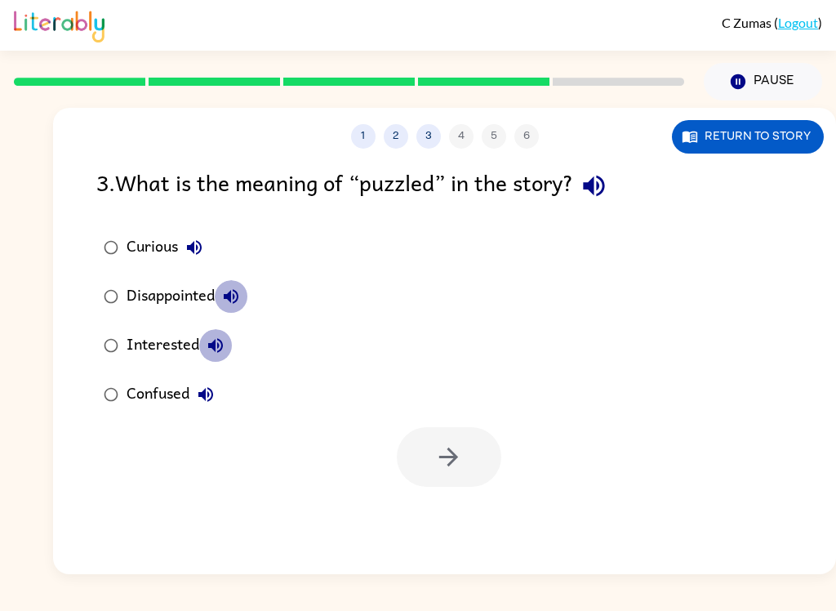
click at [204, 351] on button "Interested" at bounding box center [215, 345] width 33 height 33
click at [224, 345] on icon "button" at bounding box center [216, 346] width 20 height 20
click at [191, 396] on button "Confused" at bounding box center [205, 394] width 33 height 33
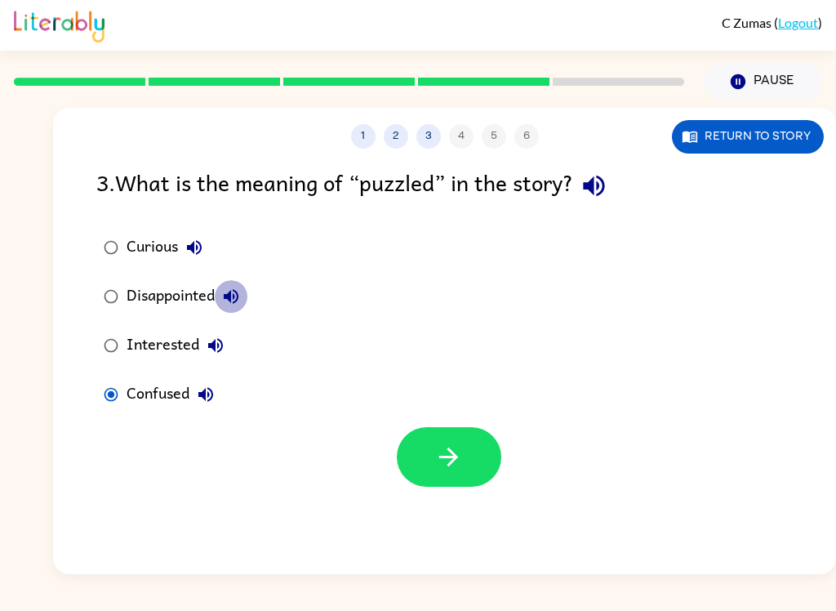
click at [480, 454] on button "button" at bounding box center [449, 457] width 104 height 60
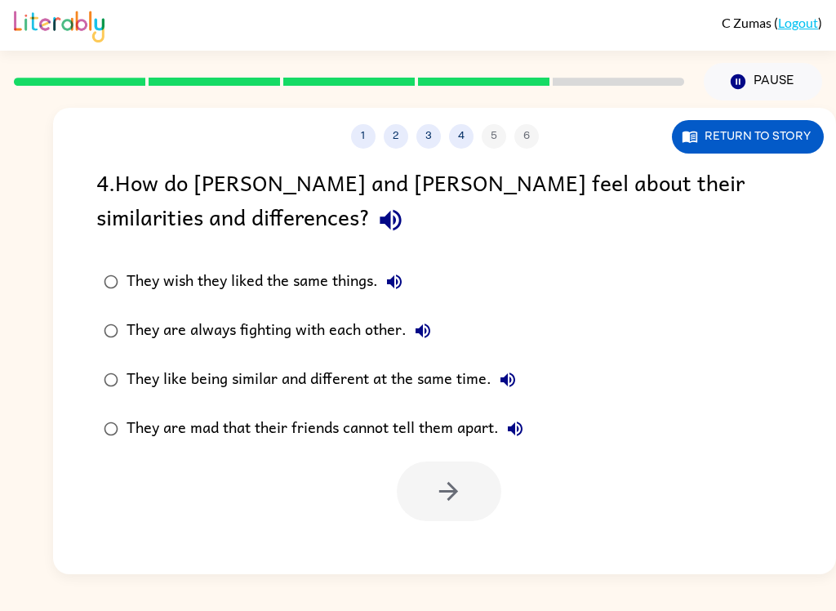
click at [132, 200] on div "4 . How do [PERSON_NAME] and [PERSON_NAME] feel about their similarities and di…" at bounding box center [444, 203] width 696 height 76
click at [376, 211] on icon "button" at bounding box center [390, 220] width 29 height 29
click at [391, 291] on icon "button" at bounding box center [395, 282] width 20 height 20
click at [424, 347] on button "They are always fighting with each other." at bounding box center [423, 330] width 33 height 33
click at [506, 385] on icon "button" at bounding box center [507, 379] width 15 height 15
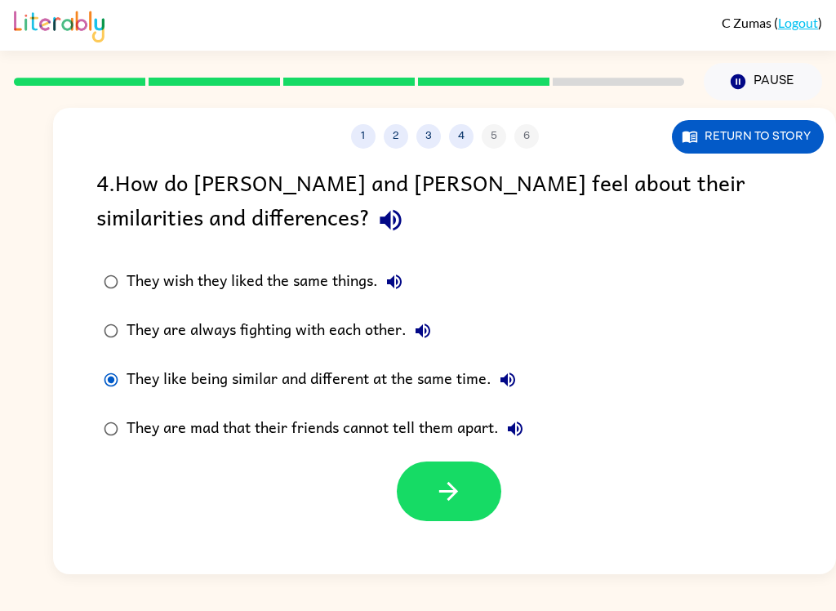
click at [422, 493] on button "button" at bounding box center [449, 491] width 104 height 60
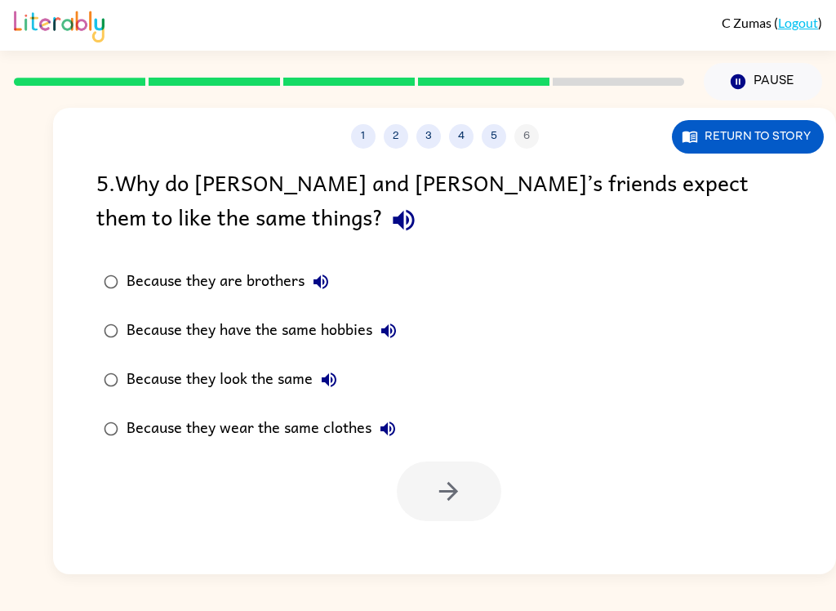
click at [383, 206] on button "button" at bounding box center [404, 220] width 42 height 42
click at [307, 282] on button "Because they are brothers" at bounding box center [321, 281] width 33 height 33
click at [373, 333] on button "Because they have the same hobbies" at bounding box center [388, 330] width 33 height 33
click at [327, 385] on icon "button" at bounding box center [329, 379] width 15 height 15
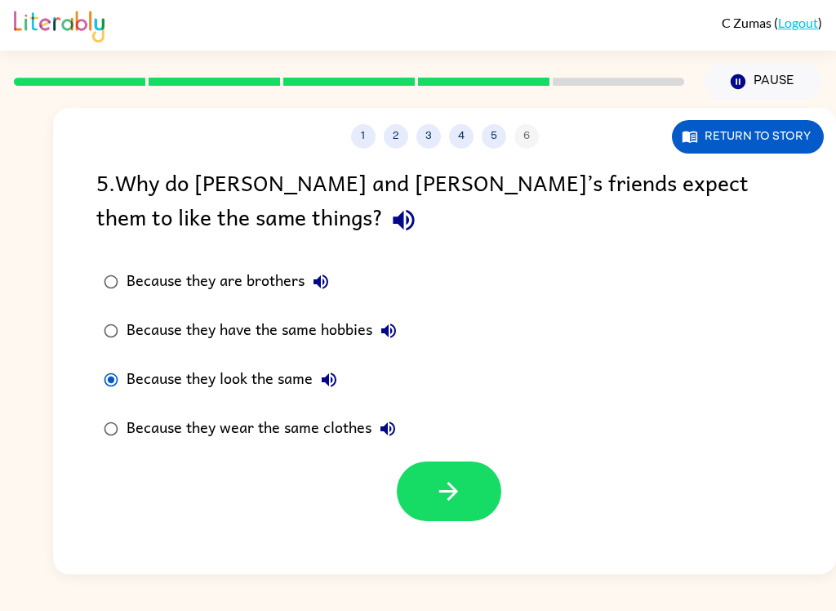
click at [432, 493] on button "button" at bounding box center [449, 491] width 104 height 60
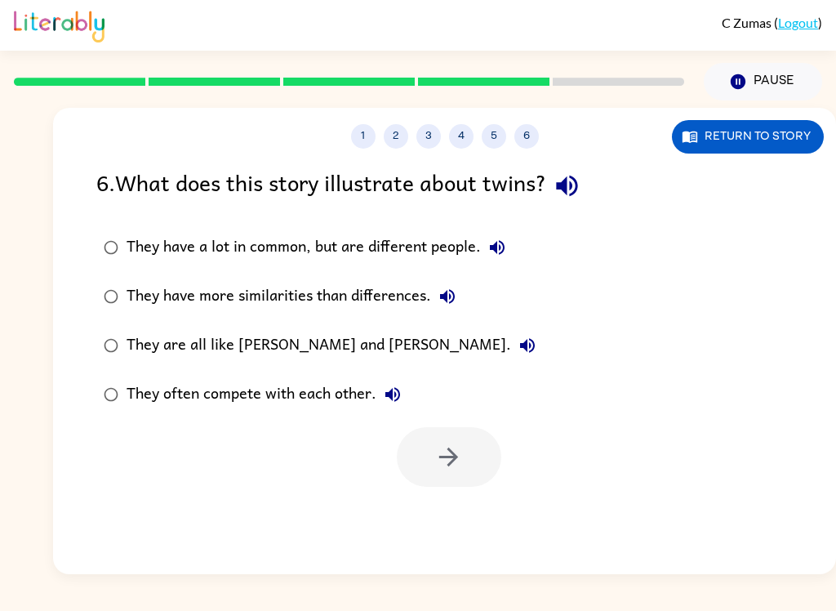
click at [582, 170] on button "button" at bounding box center [567, 186] width 42 height 42
click at [512, 244] on button "They have a lot in common, but are different people." at bounding box center [497, 247] width 33 height 33
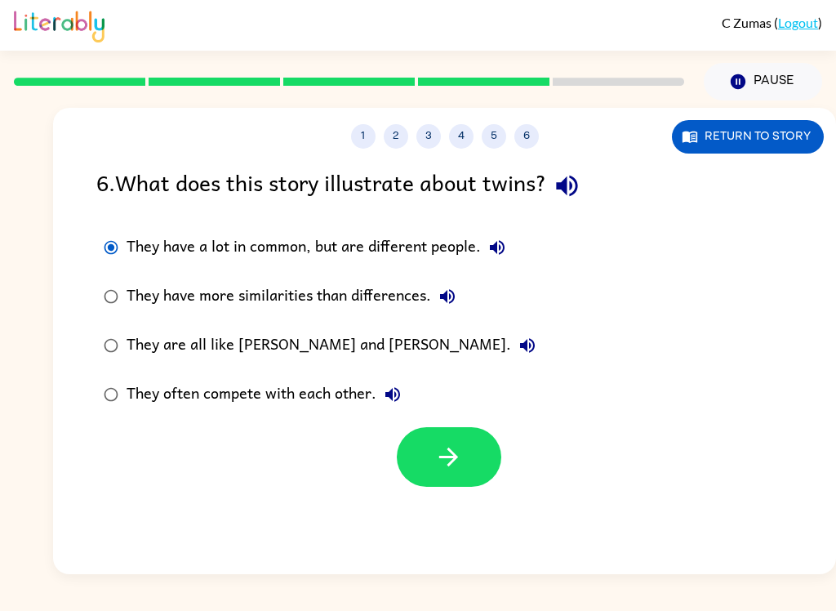
click at [445, 456] on icon "button" at bounding box center [448, 456] width 29 height 29
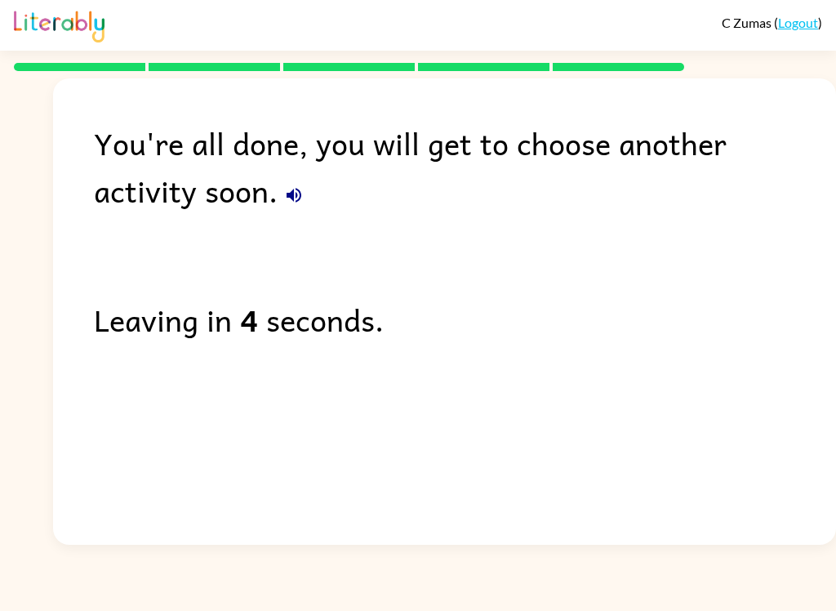
click at [287, 195] on icon "button" at bounding box center [294, 195] width 15 height 15
